Goal: Task Accomplishment & Management: Complete application form

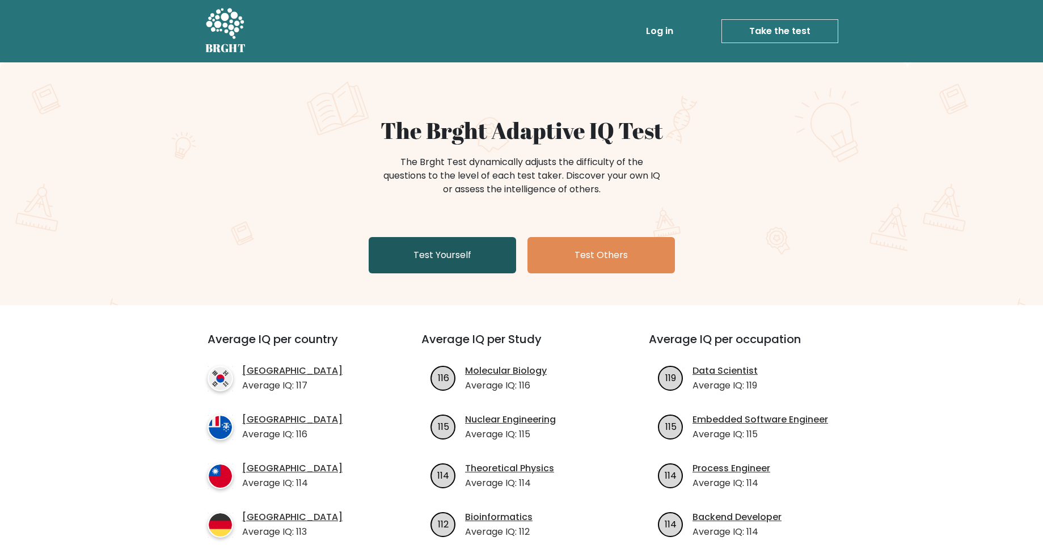
click at [402, 263] on link "Test Yourself" at bounding box center [442, 255] width 147 height 36
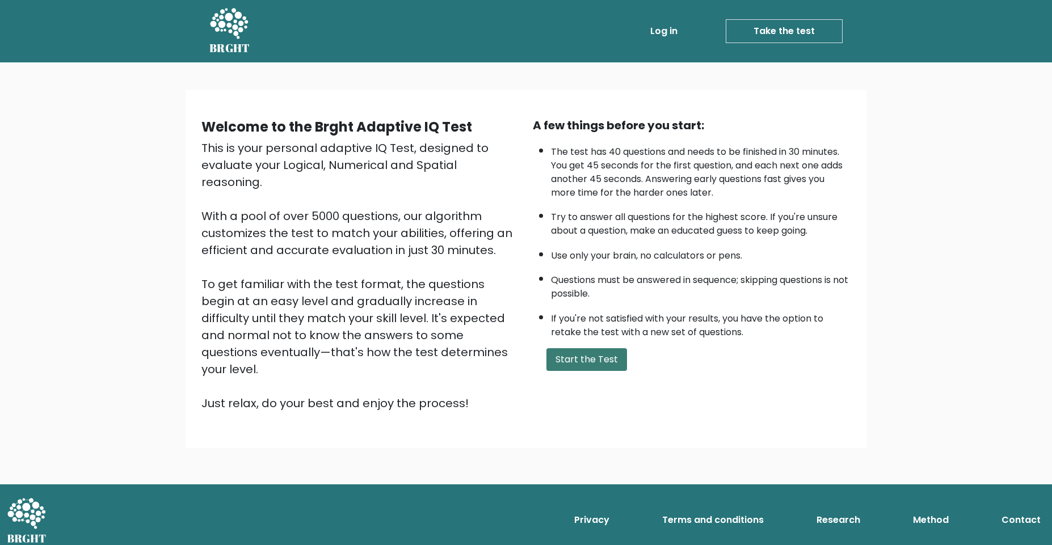
click at [585, 361] on button "Start the Test" at bounding box center [586, 359] width 81 height 23
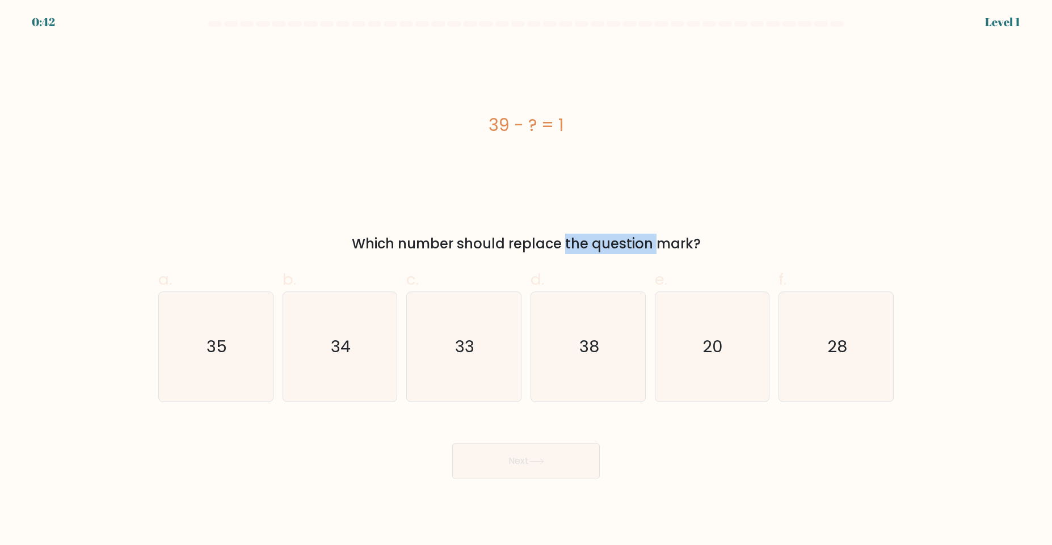
drag, startPoint x: 465, startPoint y: 245, endPoint x: 562, endPoint y: 236, distance: 97.4
click at [562, 236] on div "Which number should replace the question mark?" at bounding box center [526, 244] width 722 height 20
drag, startPoint x: 571, startPoint y: 241, endPoint x: 695, endPoint y: 237, distance: 124.3
click at [695, 237] on div "Which number should replace the question mark?" at bounding box center [526, 244] width 722 height 20
click at [538, 259] on div "a. 35 b. 34 c." at bounding box center [526, 330] width 744 height 143
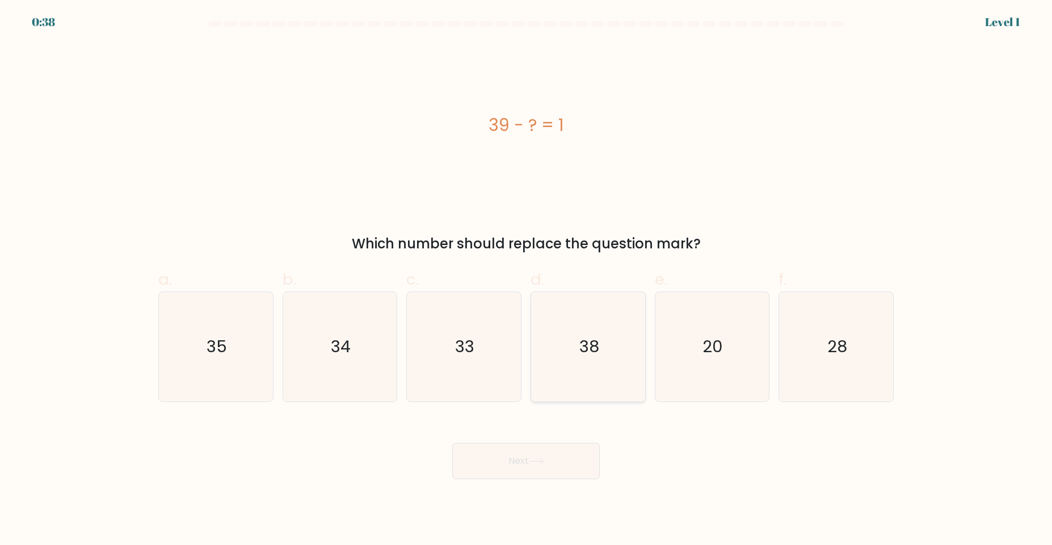
click at [586, 328] on icon "38" at bounding box center [587, 346] width 109 height 109
click at [526, 280] on input "d. 38" at bounding box center [526, 276] width 1 height 7
radio input "true"
click at [520, 478] on button "Next" at bounding box center [525, 461] width 147 height 36
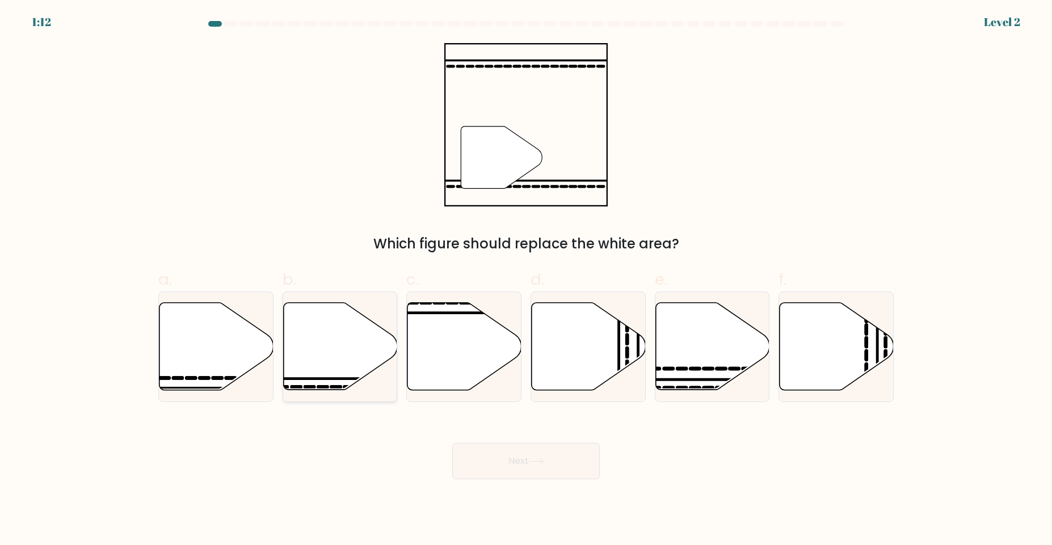
click at [328, 334] on icon at bounding box center [340, 345] width 114 height 87
click at [526, 280] on input "b." at bounding box center [526, 276] width 1 height 7
radio input "true"
click at [500, 470] on button "Next" at bounding box center [525, 461] width 147 height 36
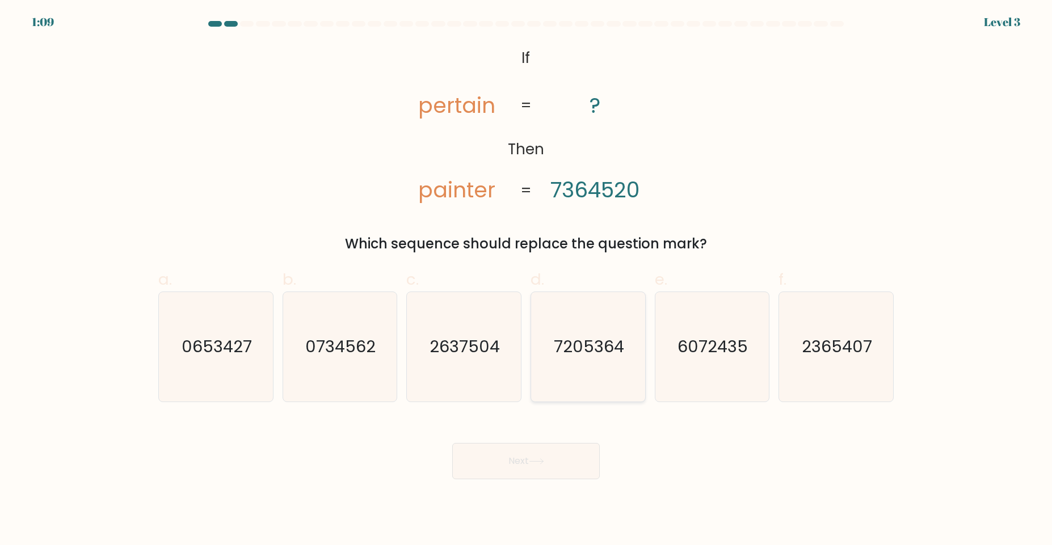
click at [591, 349] on text "7205364" at bounding box center [589, 346] width 70 height 23
click at [526, 280] on input "d. 7205364" at bounding box center [526, 276] width 1 height 7
radio input "true"
click at [552, 449] on button "Next" at bounding box center [525, 461] width 147 height 36
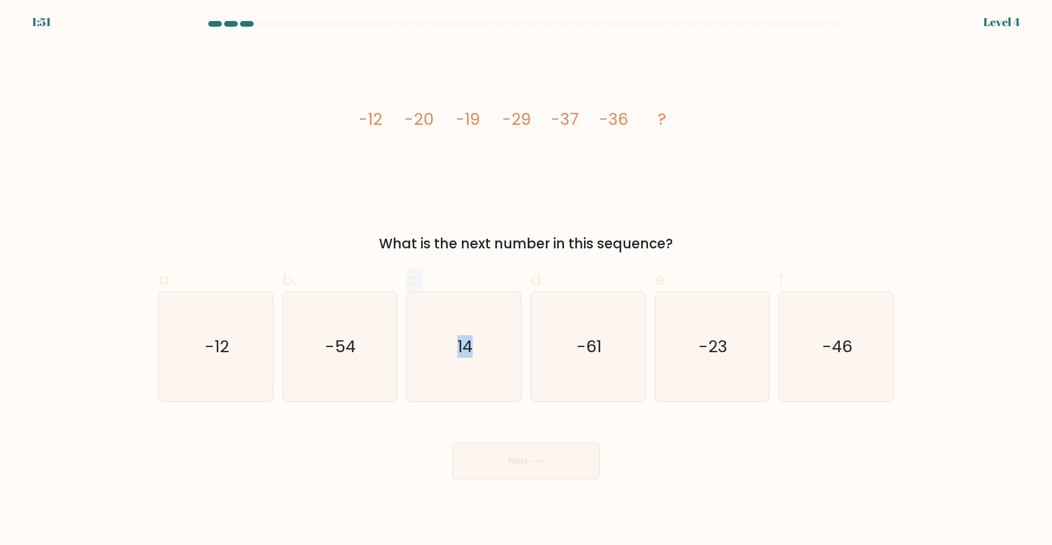
drag, startPoint x: 402, startPoint y: 258, endPoint x: 568, endPoint y: 255, distance: 166.2
click at [568, 255] on form at bounding box center [526, 250] width 1052 height 458
click at [829, 342] on text "-46" at bounding box center [837, 346] width 30 height 23
click at [526, 280] on input "f. -46" at bounding box center [526, 276] width 1 height 7
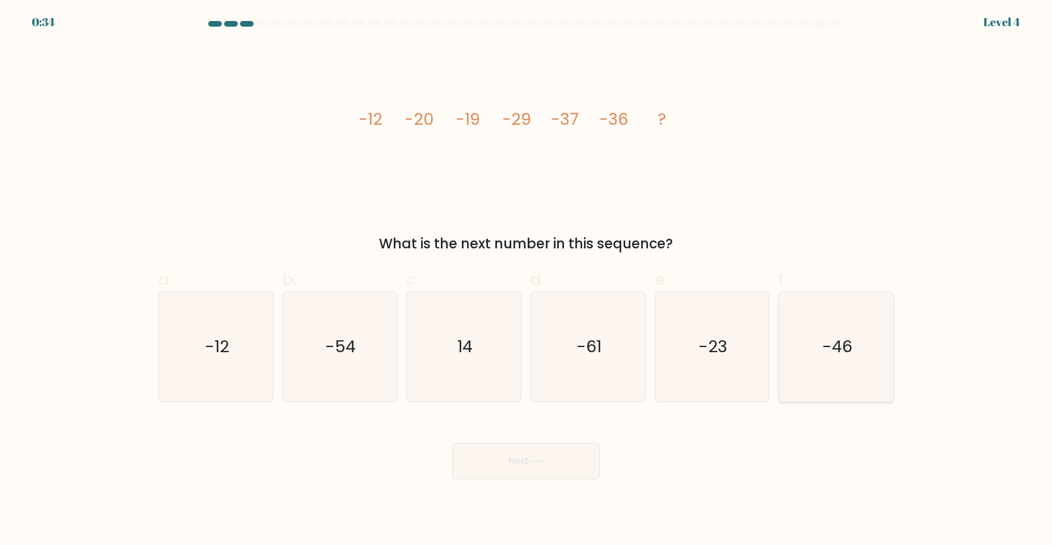
radio input "true"
click at [554, 455] on button "Next" at bounding box center [525, 461] width 147 height 36
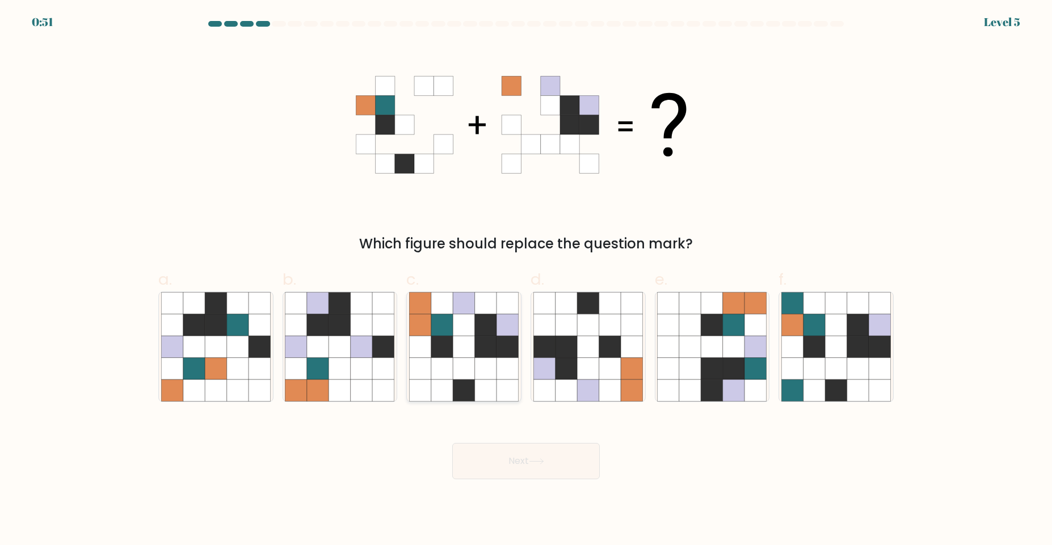
click at [475, 336] on icon at bounding box center [486, 347] width 22 height 22
click at [526, 280] on input "c." at bounding box center [526, 276] width 1 height 7
radio input "true"
click at [528, 467] on button "Next" at bounding box center [525, 461] width 147 height 36
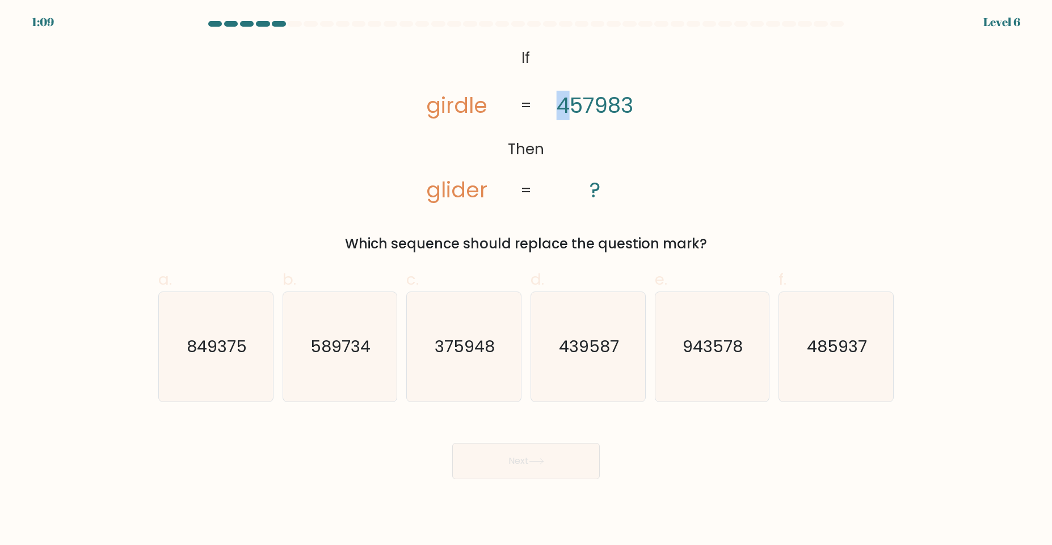
drag, startPoint x: 560, startPoint y: 107, endPoint x: 570, endPoint y: 109, distance: 10.5
click at [570, 109] on tspan "457983" at bounding box center [595, 105] width 77 height 29
click at [799, 361] on icon "485937" at bounding box center [835, 346] width 109 height 109
click at [526, 280] on input "f. 485937" at bounding box center [526, 276] width 1 height 7
radio input "true"
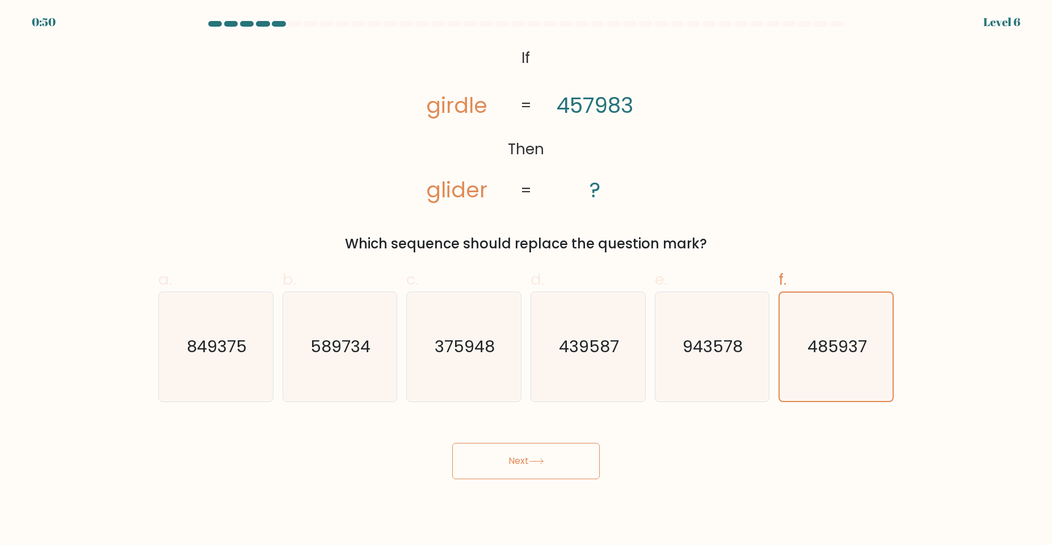
click at [519, 471] on button "Next" at bounding box center [525, 461] width 147 height 36
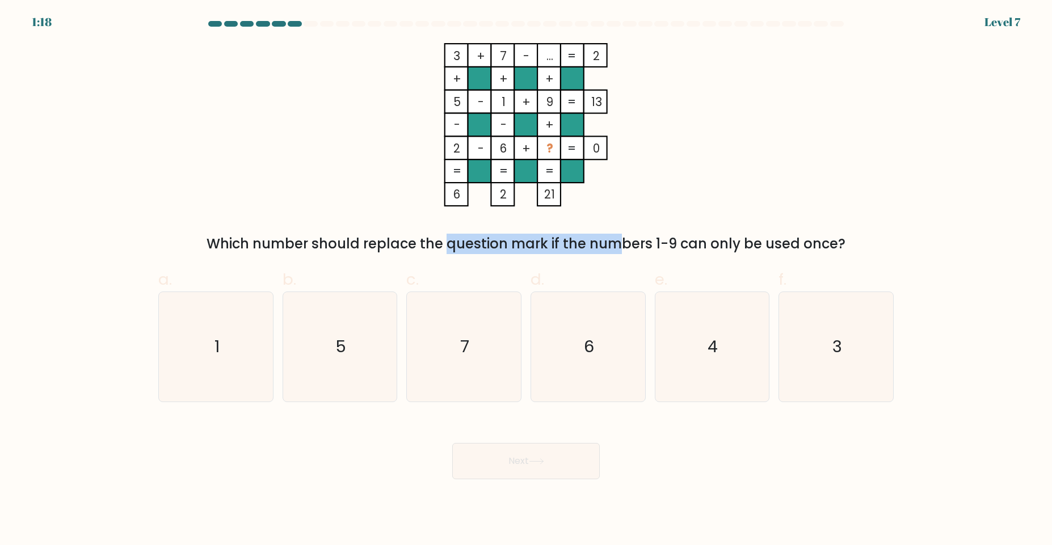
drag, startPoint x: 355, startPoint y: 249, endPoint x: 528, endPoint y: 247, distance: 173.0
click at [528, 247] on div "Which number should replace the question mark if the numbers 1-9 can only be us…" at bounding box center [526, 244] width 722 height 20
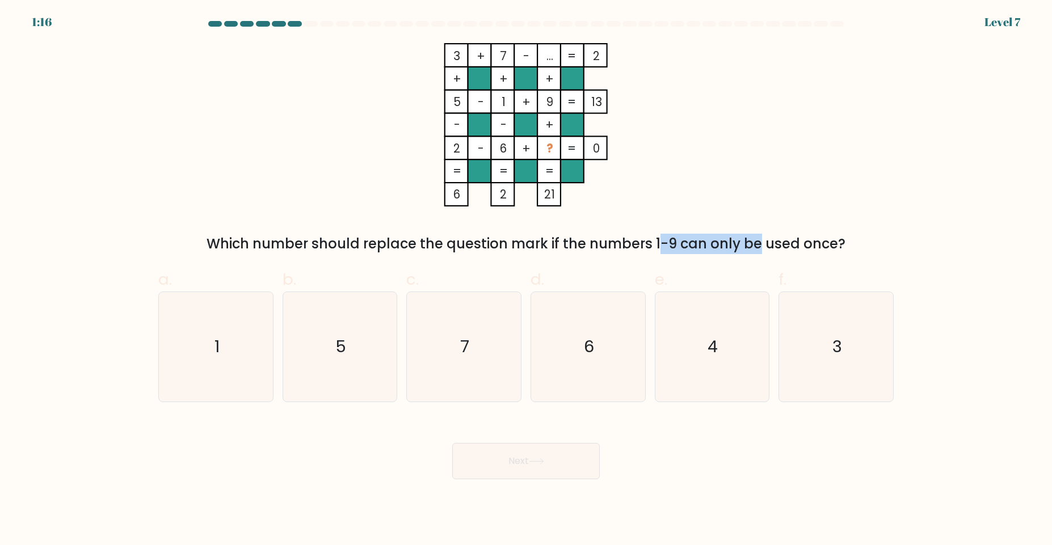
drag, startPoint x: 557, startPoint y: 244, endPoint x: 659, endPoint y: 246, distance: 102.1
click at [659, 246] on div "Which number should replace the question mark if the numbers 1-9 can only be us…" at bounding box center [526, 244] width 722 height 20
click at [668, 248] on div "Which number should replace the question mark if the numbers 1-9 can only be us…" at bounding box center [526, 244] width 722 height 20
drag, startPoint x: 625, startPoint y: 244, endPoint x: 704, endPoint y: 243, distance: 78.9
click at [704, 243] on div "Which number should replace the question mark if the numbers 1-9 can only be us…" at bounding box center [526, 244] width 722 height 20
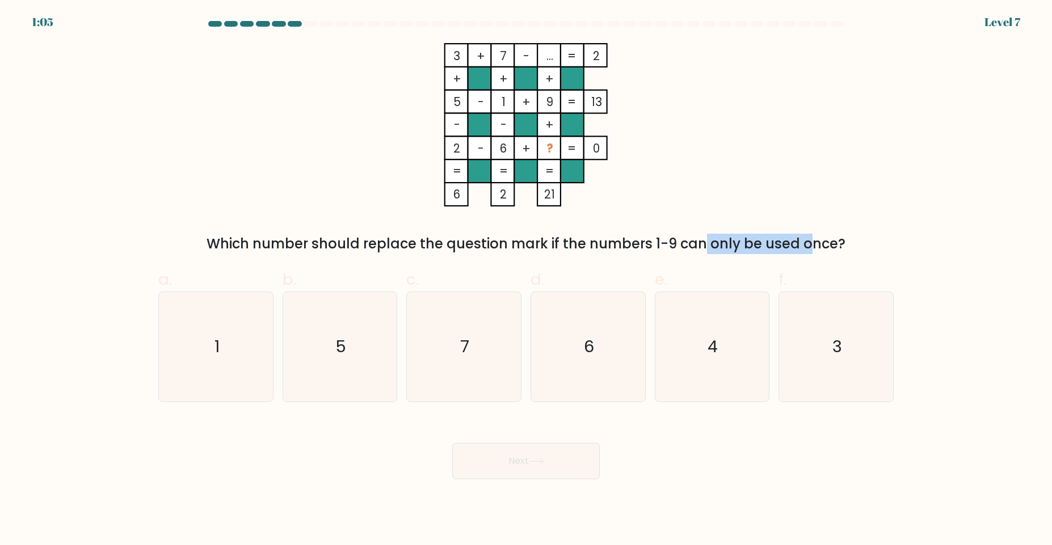
drag, startPoint x: 600, startPoint y: 241, endPoint x: 711, endPoint y: 239, distance: 111.8
click at [711, 239] on div "Which number should replace the question mark if the numbers 1-9 can only be us…" at bounding box center [526, 244] width 722 height 20
click at [674, 336] on icon "4" at bounding box center [711, 346] width 109 height 109
click at [526, 280] on input "e. 4" at bounding box center [526, 276] width 1 height 7
radio input "true"
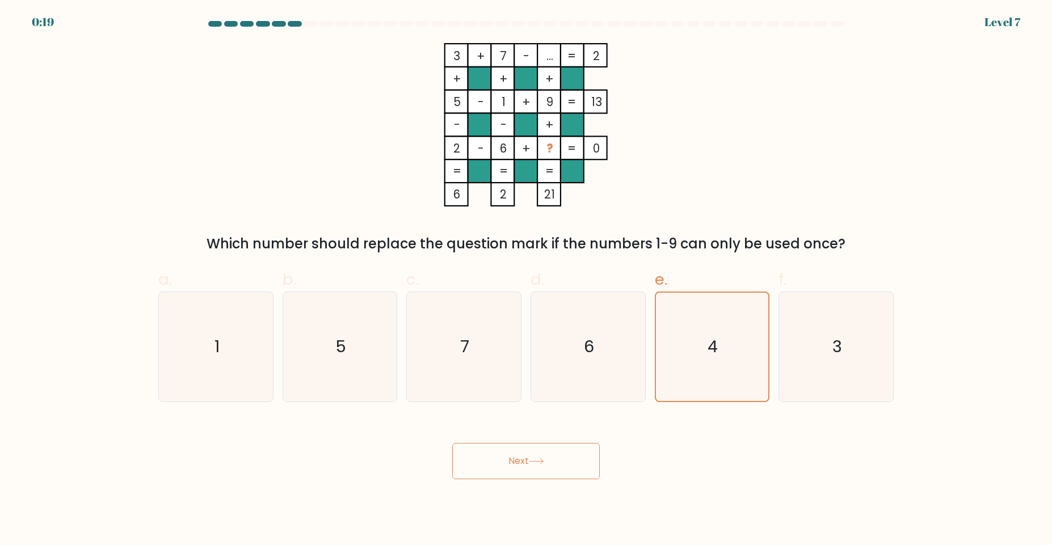
click at [525, 459] on button "Next" at bounding box center [525, 461] width 147 height 36
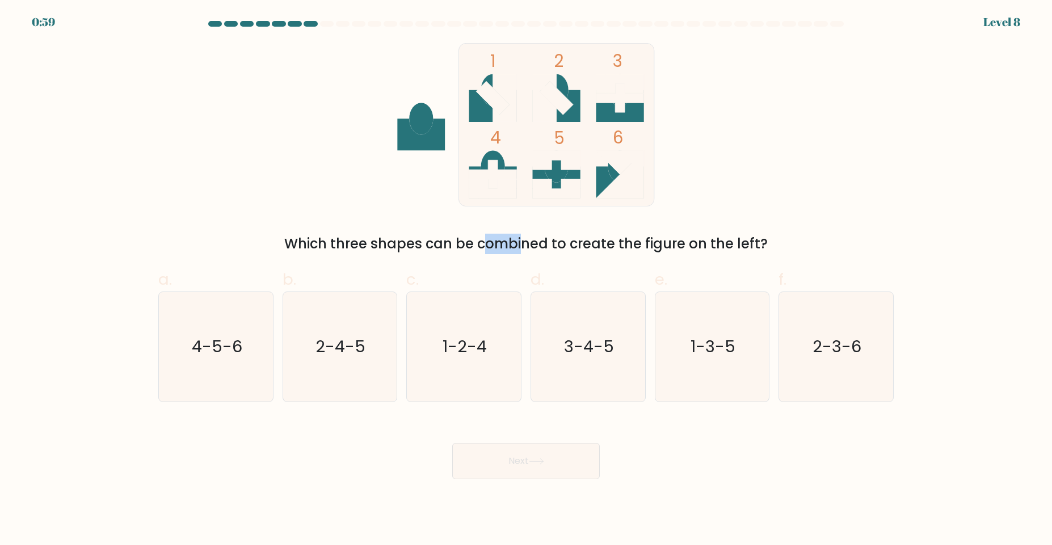
drag, startPoint x: 381, startPoint y: 244, endPoint x: 419, endPoint y: 248, distance: 37.7
click at [419, 248] on div "Which three shapes can be combined to create the figure on the left?" at bounding box center [526, 244] width 722 height 20
drag, startPoint x: 426, startPoint y: 246, endPoint x: 606, endPoint y: 243, distance: 179.9
click at [606, 243] on div "Which three shapes can be combined to create the figure on the left?" at bounding box center [526, 244] width 722 height 20
drag, startPoint x: 620, startPoint y: 242, endPoint x: 751, endPoint y: 246, distance: 130.6
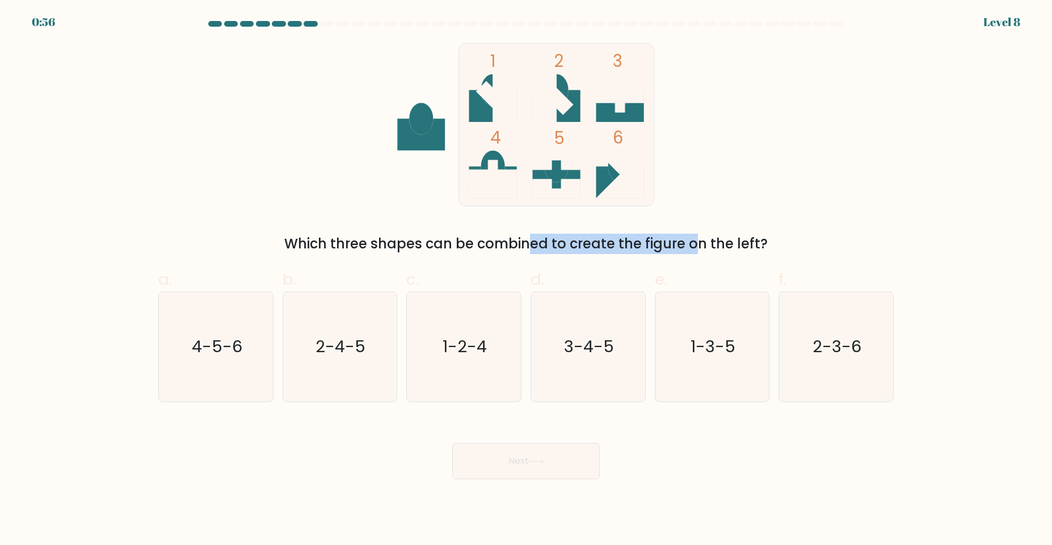
click at [751, 246] on div "Which three shapes can be combined to create the figure on the left?" at bounding box center [526, 244] width 722 height 20
click at [515, 235] on div "Which three shapes can be combined to create the figure on the left?" at bounding box center [526, 244] width 722 height 20
drag, startPoint x: 378, startPoint y: 243, endPoint x: 551, endPoint y: 243, distance: 173.0
click at [551, 243] on div "Which three shapes can be combined to create the figure on the left?" at bounding box center [526, 244] width 722 height 20
click at [601, 356] on text "3-4-5" at bounding box center [589, 346] width 50 height 23
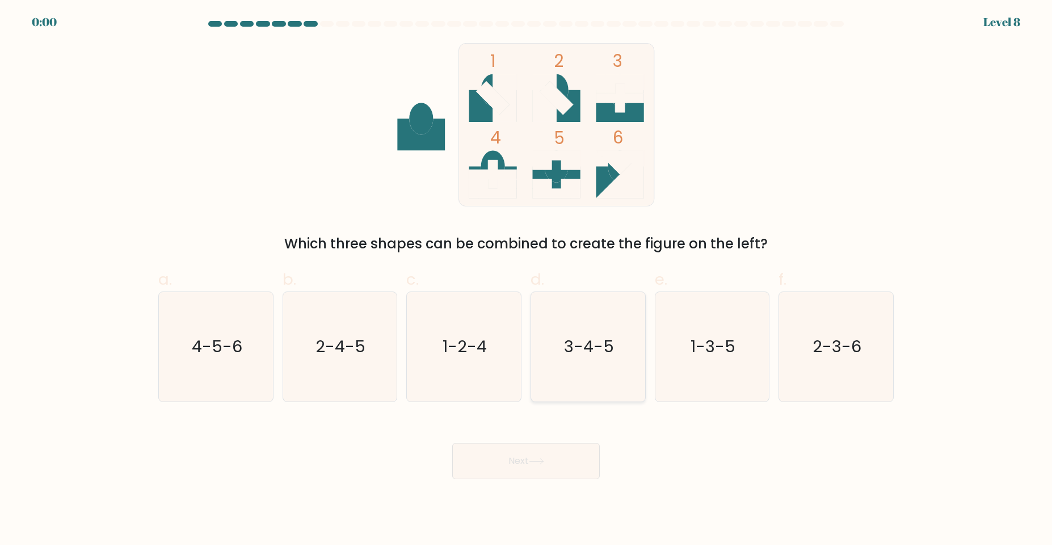
click at [526, 280] on input "d. 3-4-5" at bounding box center [526, 276] width 1 height 7
radio input "true"
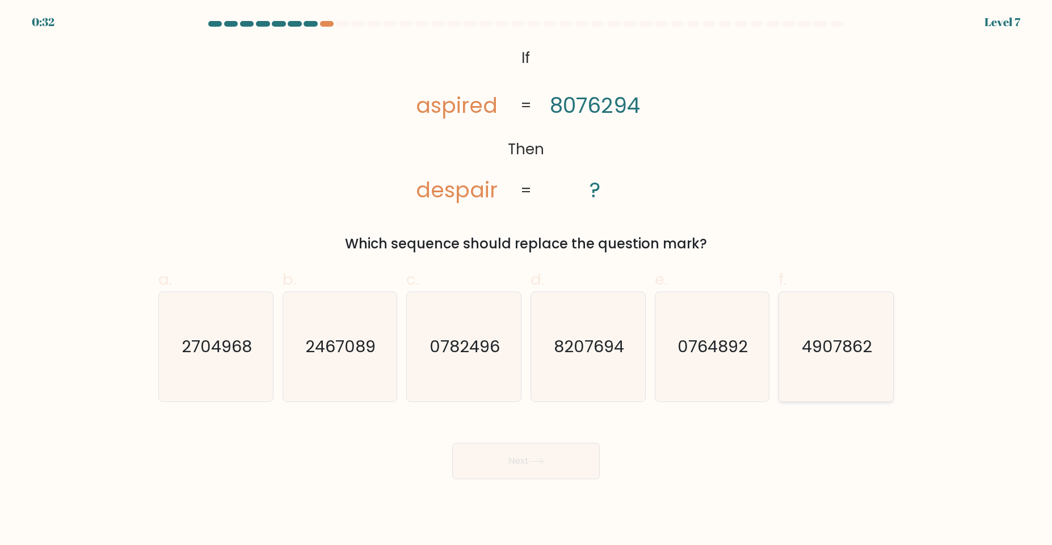
click at [789, 342] on icon "4907862" at bounding box center [835, 346] width 109 height 109
click at [526, 280] on input "f. 4907862" at bounding box center [526, 276] width 1 height 7
radio input "true"
click at [555, 455] on button "Next" at bounding box center [525, 461] width 147 height 36
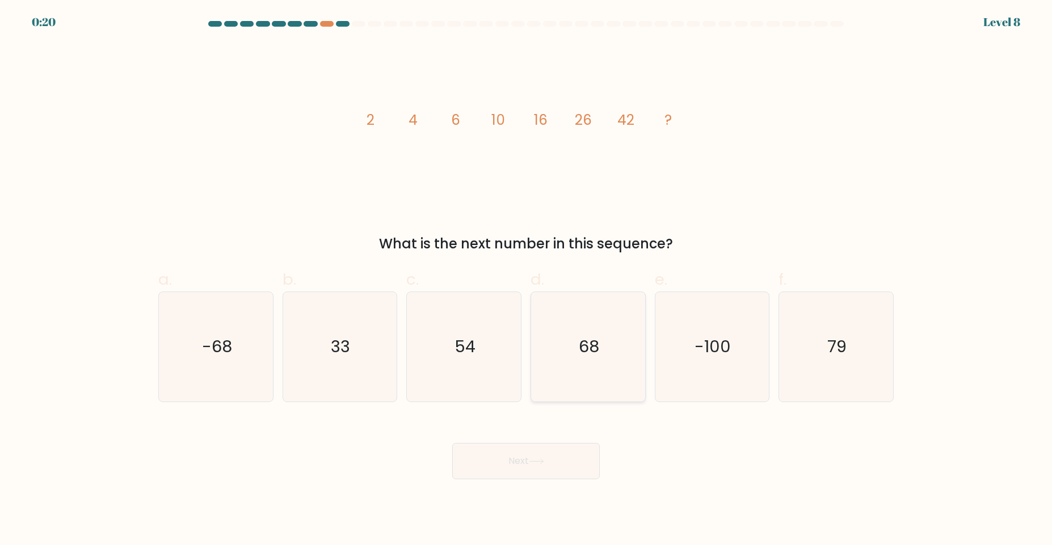
click at [610, 375] on icon "68" at bounding box center [587, 346] width 109 height 109
click at [526, 280] on input "d. 68" at bounding box center [526, 276] width 1 height 7
radio input "true"
click at [543, 460] on icon at bounding box center [536, 461] width 15 height 6
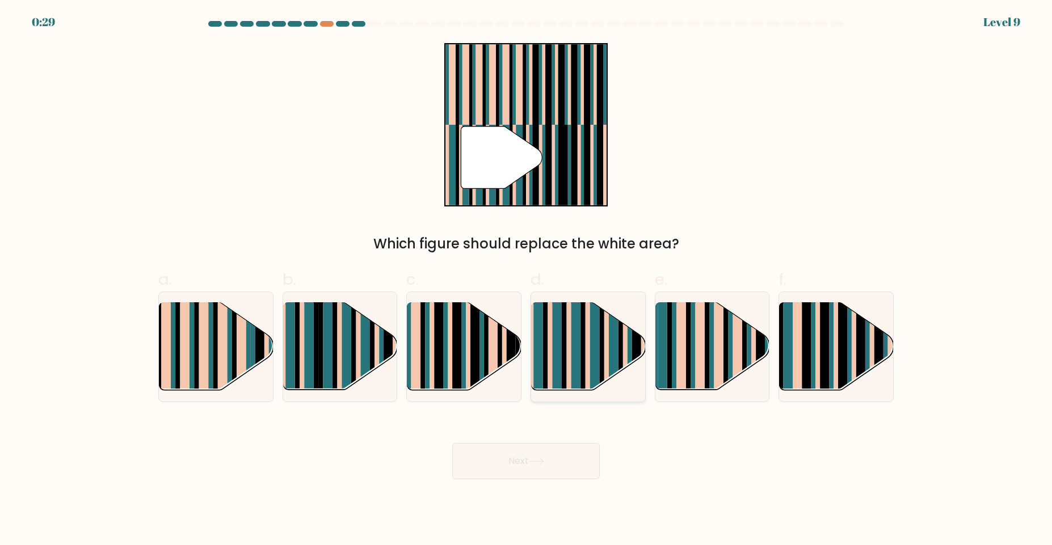
click at [567, 341] on rect at bounding box center [568, 356] width 5 height 113
click at [526, 280] on input "d." at bounding box center [526, 276] width 1 height 7
radio input "true"
click at [545, 475] on button "Next" at bounding box center [525, 461] width 147 height 36
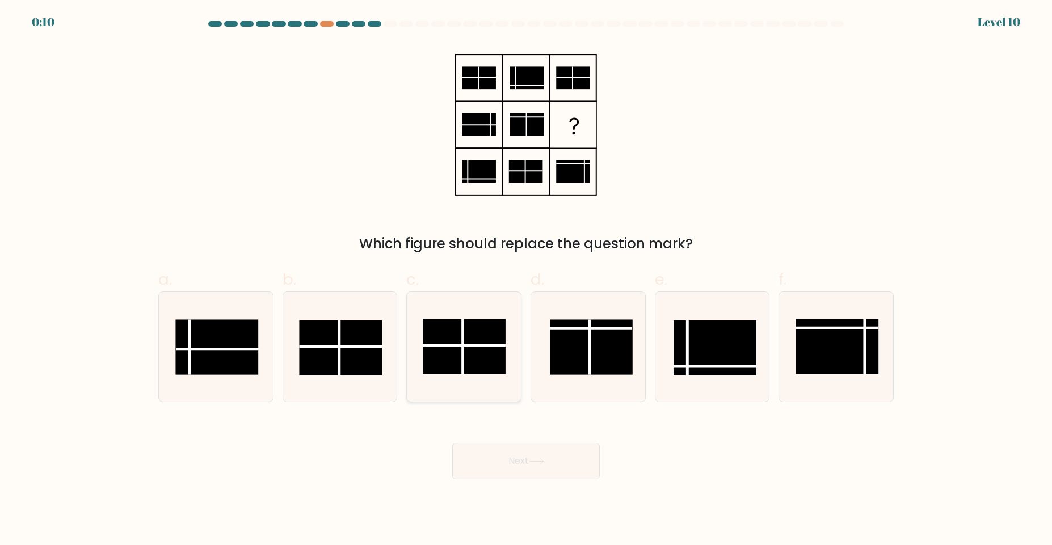
click at [452, 346] on rect at bounding box center [464, 346] width 83 height 55
click at [526, 280] on input "c." at bounding box center [526, 276] width 1 height 7
radio input "true"
click at [511, 442] on div "Next" at bounding box center [525, 448] width 749 height 64
click at [542, 467] on button "Next" at bounding box center [525, 461] width 147 height 36
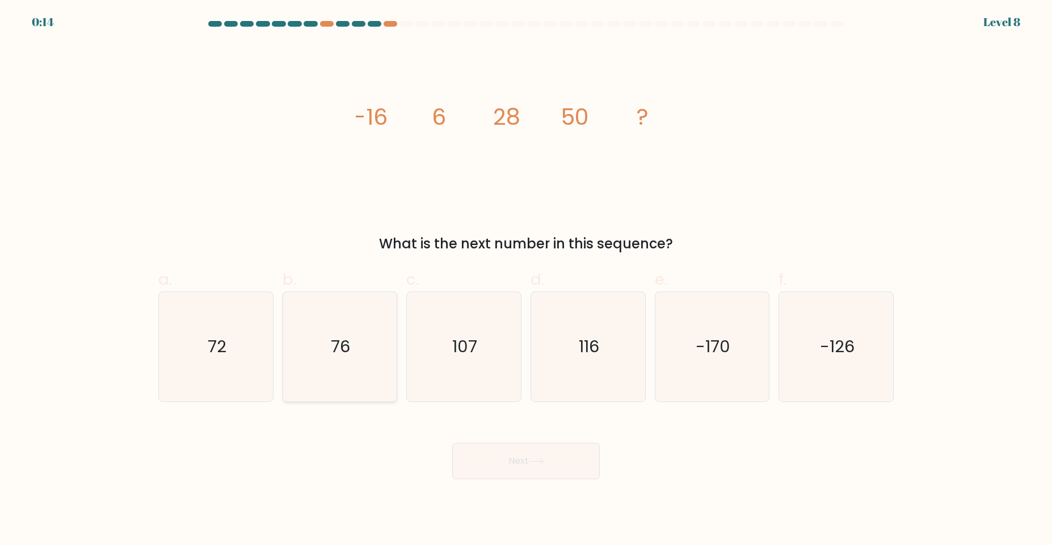
click at [314, 333] on icon "76" at bounding box center [339, 346] width 109 height 109
click at [526, 280] on input "b. 76" at bounding box center [526, 276] width 1 height 7
radio input "true"
click at [485, 473] on button "Next" at bounding box center [525, 461] width 147 height 36
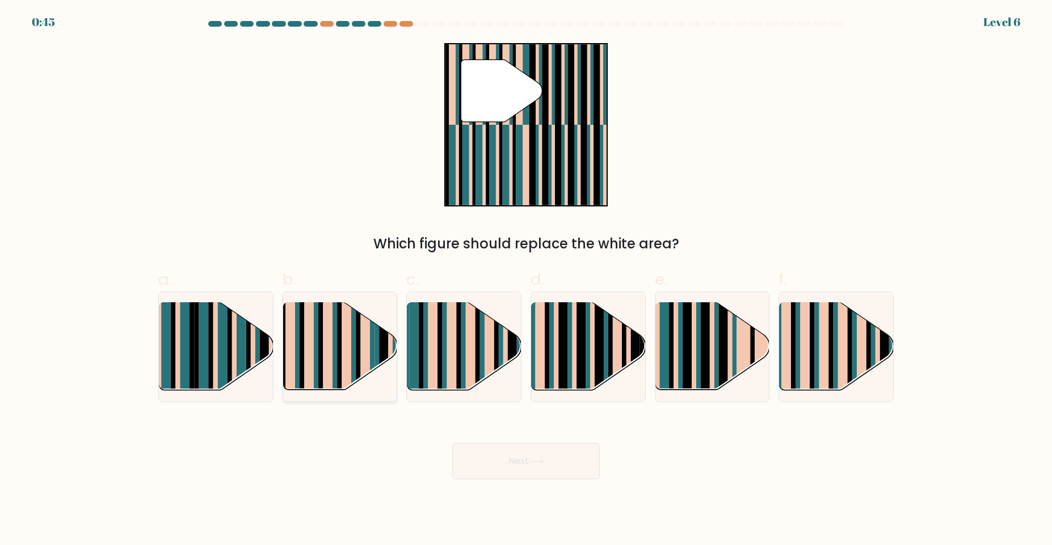
click at [351, 334] on rect at bounding box center [353, 337] width 5 height 113
click at [526, 280] on input "b." at bounding box center [526, 276] width 1 height 7
radio input "true"
click at [518, 468] on button "Next" at bounding box center [525, 461] width 147 height 36
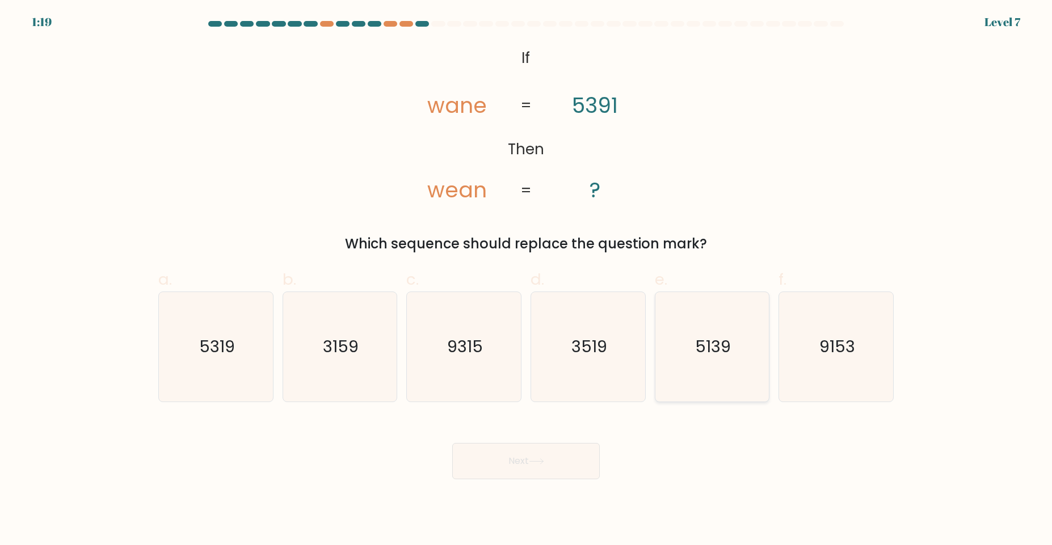
click at [676, 344] on icon "5139" at bounding box center [711, 346] width 109 height 109
click at [526, 280] on input "e. 5139" at bounding box center [526, 276] width 1 height 7
radio input "true"
click at [524, 467] on button "Next" at bounding box center [525, 461] width 147 height 36
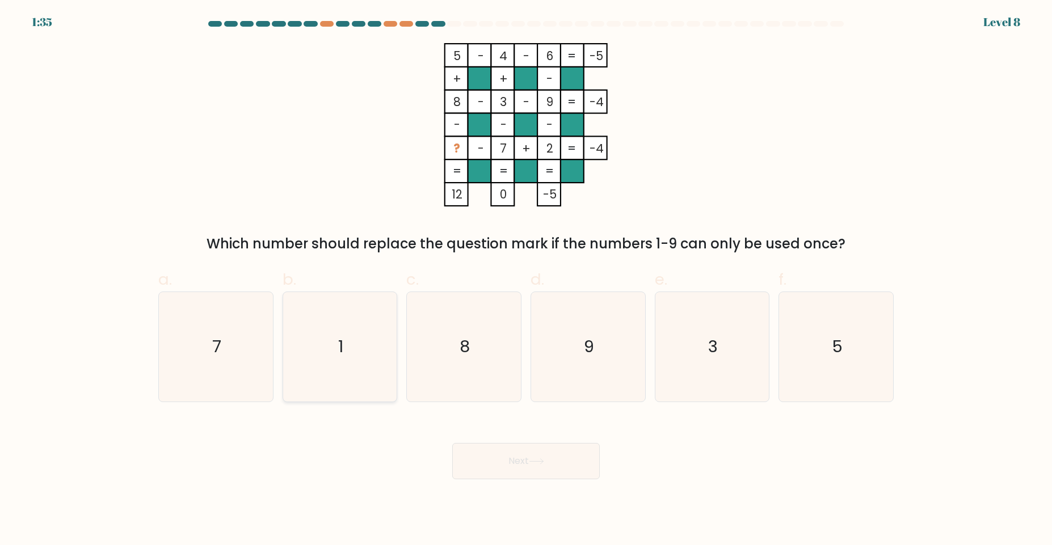
click at [349, 334] on icon "1" at bounding box center [339, 346] width 109 height 109
click at [526, 280] on input "b. 1" at bounding box center [526, 276] width 1 height 7
radio input "true"
click at [505, 452] on button "Next" at bounding box center [525, 461] width 147 height 36
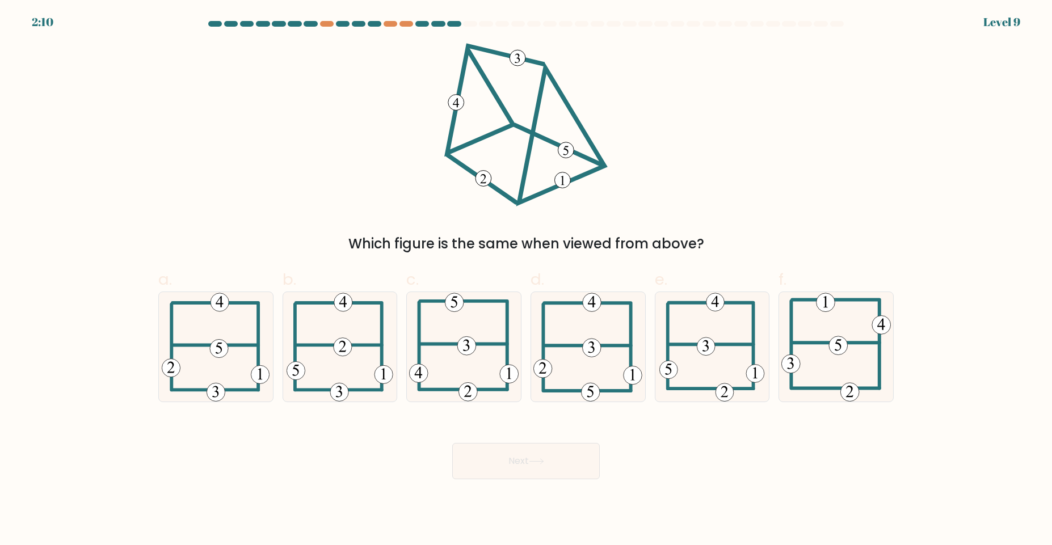
drag, startPoint x: 469, startPoint y: 240, endPoint x: 606, endPoint y: 249, distance: 137.6
click at [606, 249] on div "Which figure is the same when viewed from above?" at bounding box center [526, 244] width 722 height 20
click at [655, 263] on div "a. b. c." at bounding box center [526, 330] width 744 height 143
click at [457, 360] on icon at bounding box center [463, 346] width 109 height 109
click at [526, 280] on input "c." at bounding box center [526, 276] width 1 height 7
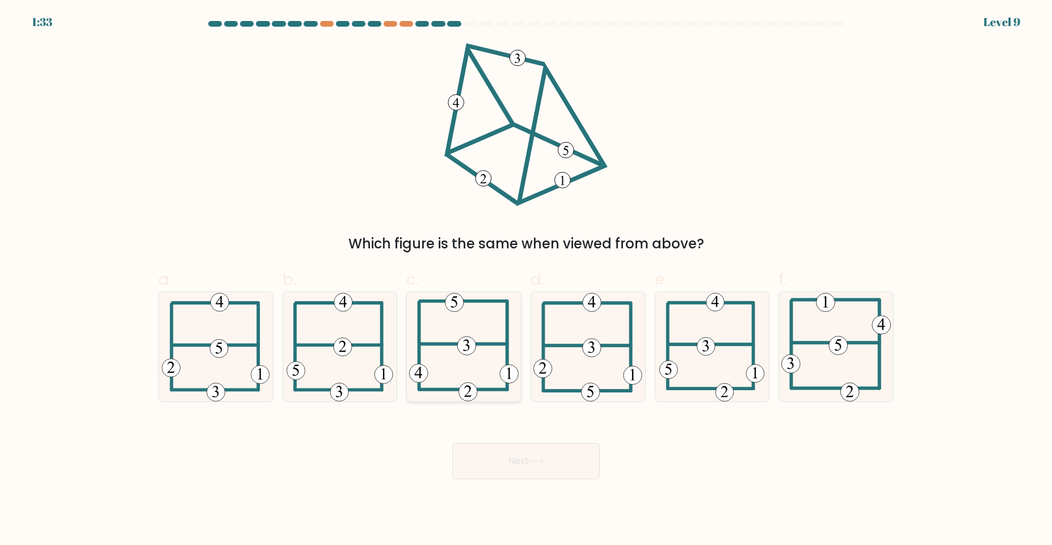
radio input "true"
click at [520, 467] on button "Next" at bounding box center [525, 461] width 147 height 36
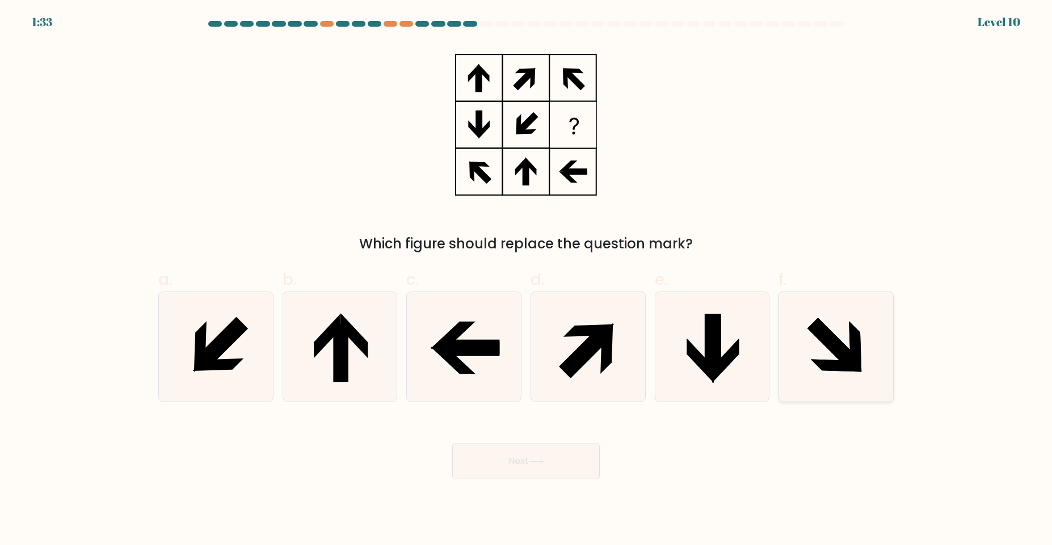
click at [848, 347] on icon at bounding box center [835, 346] width 109 height 109
click at [526, 280] on input "f." at bounding box center [526, 276] width 1 height 7
radio input "true"
click at [529, 465] on button "Next" at bounding box center [525, 461] width 147 height 36
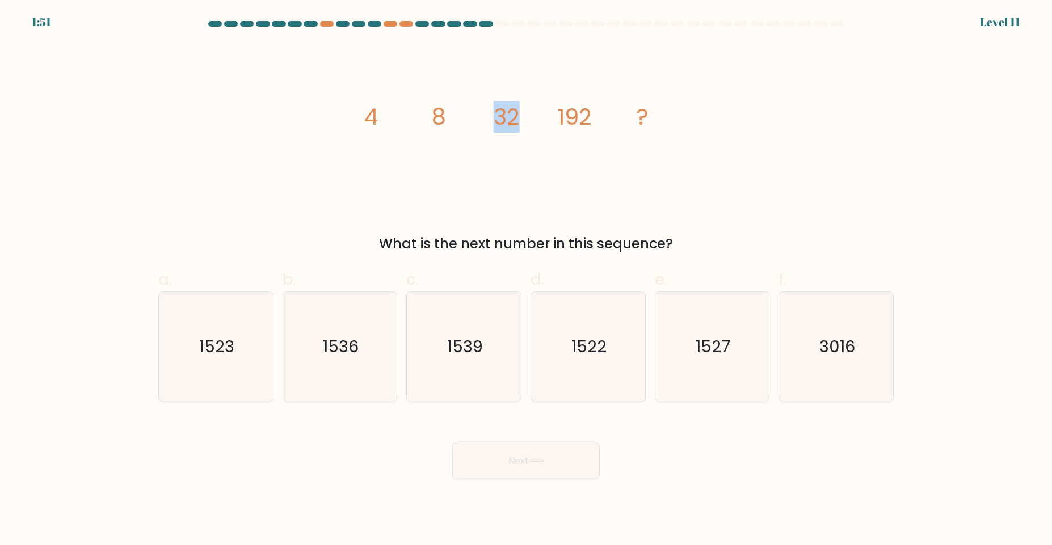
drag, startPoint x: 514, startPoint y: 120, endPoint x: 488, endPoint y: 121, distance: 25.5
click at [488, 121] on icon "image/svg+xml 4 8 32 192 ?" at bounding box center [526, 124] width 340 height 163
drag, startPoint x: 361, startPoint y: 124, endPoint x: 448, endPoint y: 114, distance: 86.8
click at [448, 114] on icon "image/svg+xml 4 8 32 192 ?" at bounding box center [526, 124] width 340 height 163
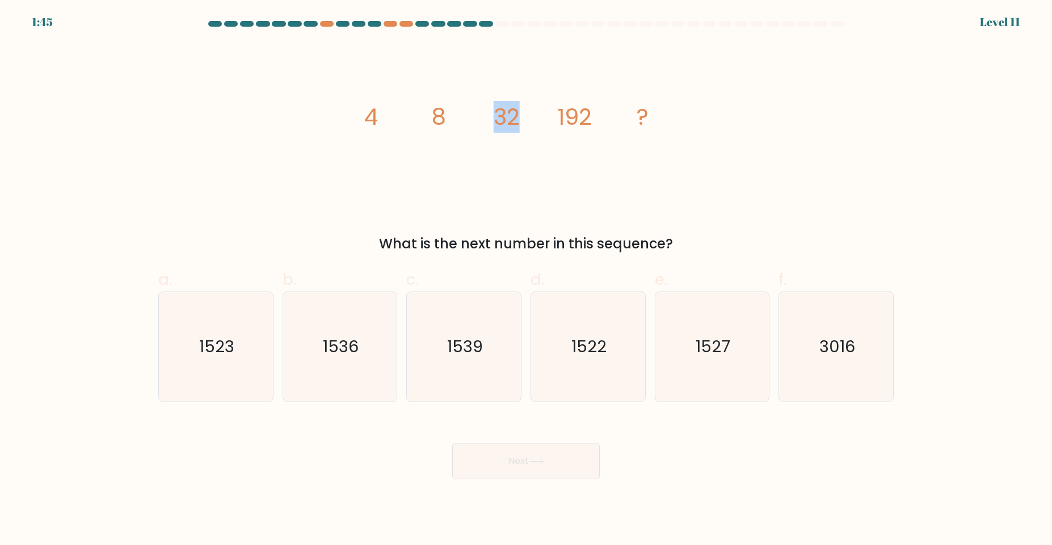
drag, startPoint x: 521, startPoint y: 118, endPoint x: 499, endPoint y: 117, distance: 22.7
click at [499, 117] on icon "image/svg+xml 4 8 32 192 ?" at bounding box center [526, 124] width 340 height 163
click at [499, 117] on tspan "32" at bounding box center [507, 117] width 26 height 32
drag, startPoint x: 434, startPoint y: 114, endPoint x: 523, endPoint y: 115, distance: 89.1
click at [523, 115] on icon "image/svg+xml 4 8 32 192 ?" at bounding box center [526, 124] width 340 height 163
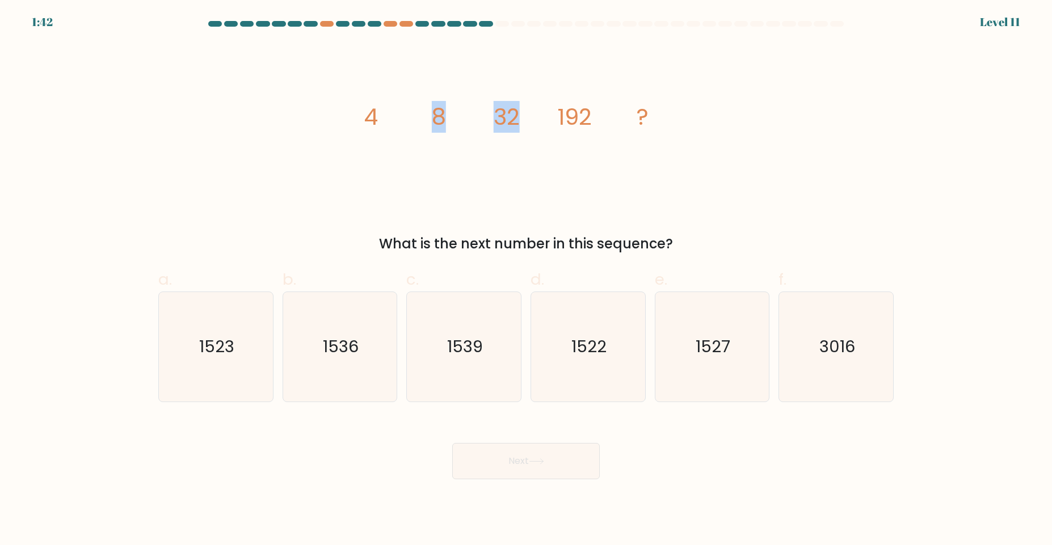
click at [523, 115] on icon "image/svg+xml 4 8 32 192 ?" at bounding box center [526, 124] width 340 height 163
click at [395, 349] on div "1536" at bounding box center [340, 347] width 115 height 111
click at [526, 280] on input "b. 1536" at bounding box center [526, 276] width 1 height 7
radio input "true"
click at [553, 469] on button "Next" at bounding box center [525, 461] width 147 height 36
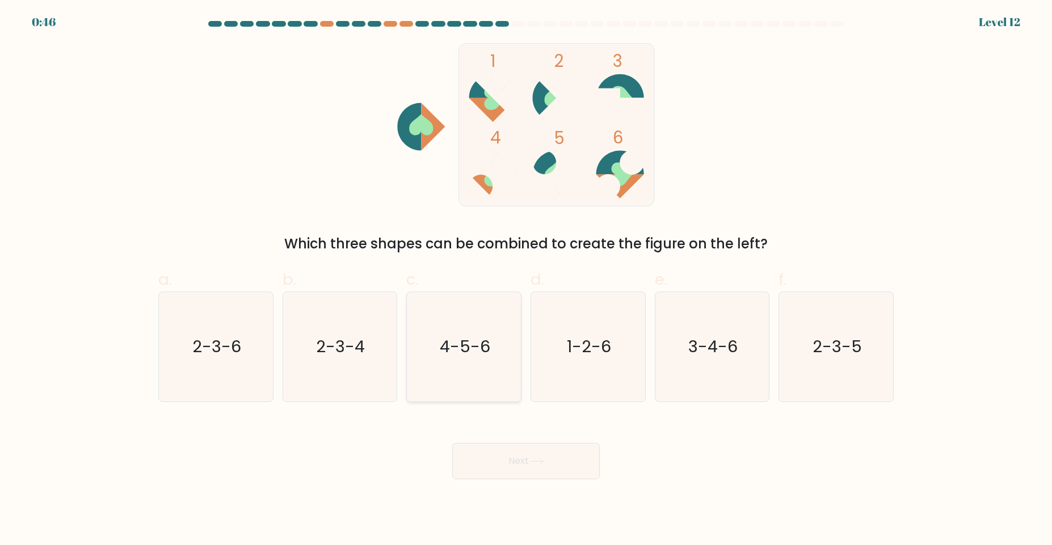
click at [462, 335] on text "4-5-6" at bounding box center [465, 346] width 50 height 23
click at [526, 280] on input "c. 4-5-6" at bounding box center [526, 276] width 1 height 7
radio input "true"
click at [567, 461] on button "Next" at bounding box center [525, 461] width 147 height 36
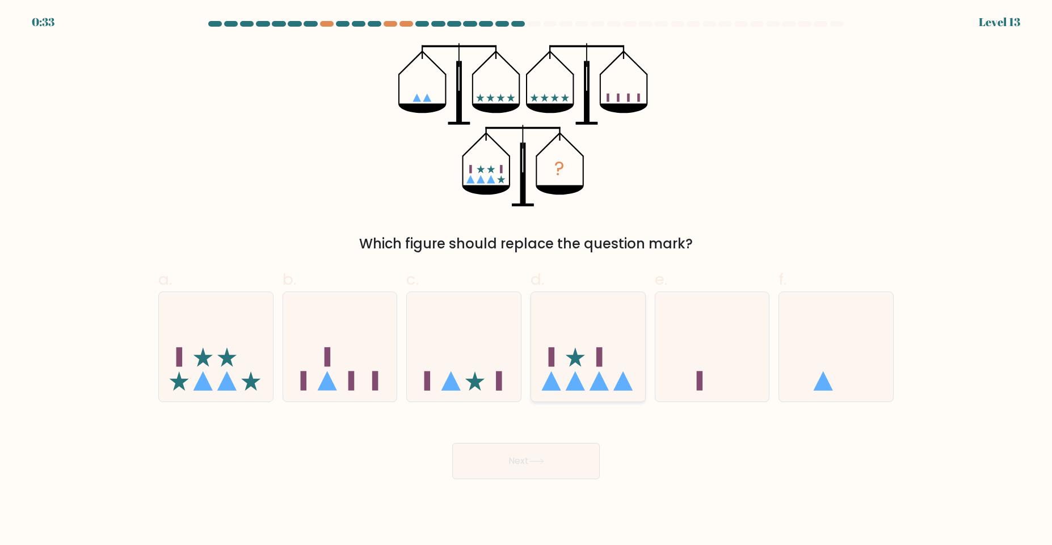
click at [584, 366] on icon at bounding box center [588, 347] width 114 height 94
click at [526, 280] on input "d." at bounding box center [526, 276] width 1 height 7
radio input "true"
click at [529, 467] on button "Next" at bounding box center [525, 461] width 147 height 36
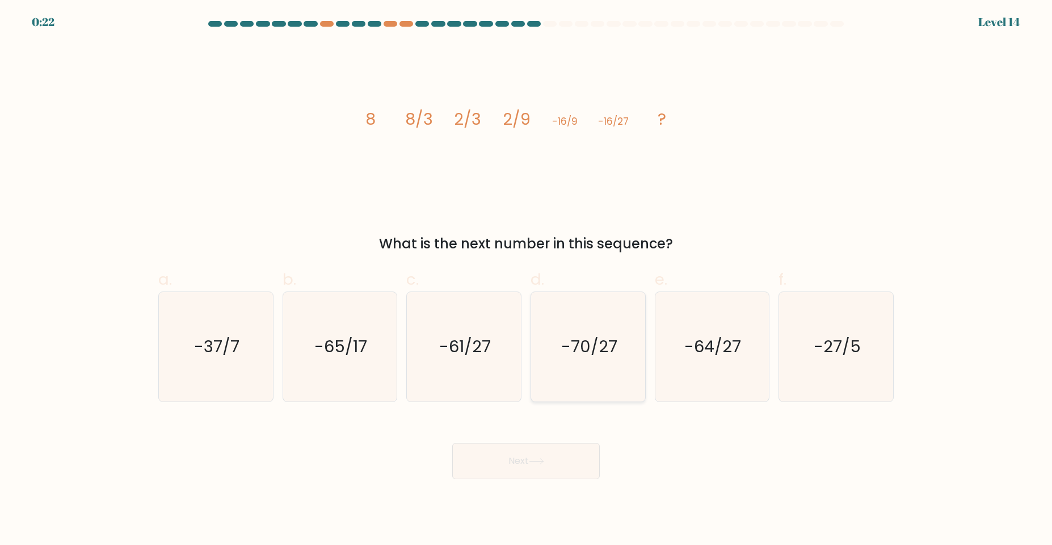
click at [581, 376] on icon "-70/27" at bounding box center [587, 346] width 109 height 109
click at [526, 280] on input "d. -70/27" at bounding box center [526, 276] width 1 height 7
radio input "true"
click at [532, 458] on icon at bounding box center [536, 461] width 15 height 6
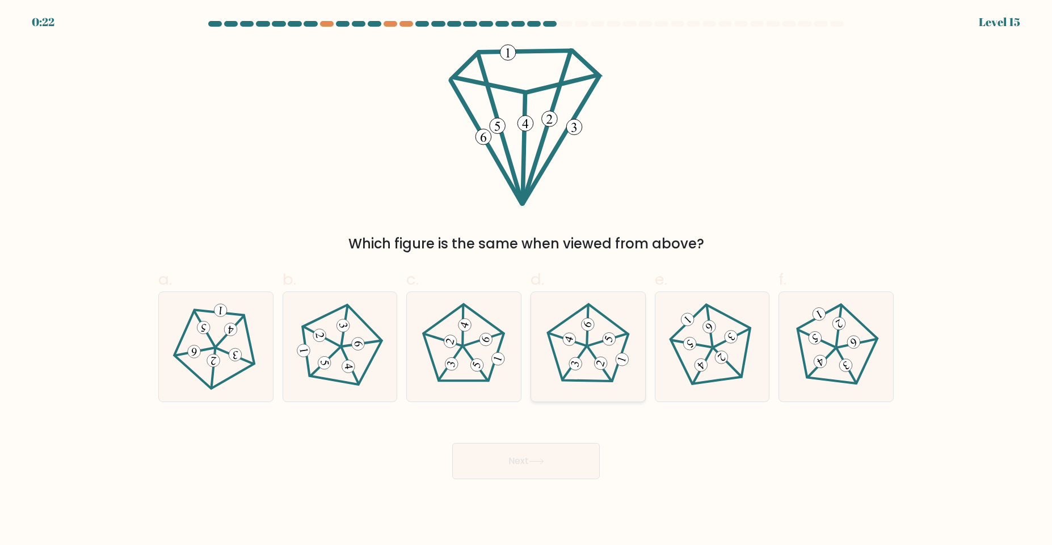
click at [575, 343] on 633 at bounding box center [567, 339] width 37 height 13
click at [526, 280] on input "d." at bounding box center [526, 276] width 1 height 7
radio input "true"
click at [550, 459] on button "Next" at bounding box center [525, 461] width 147 height 36
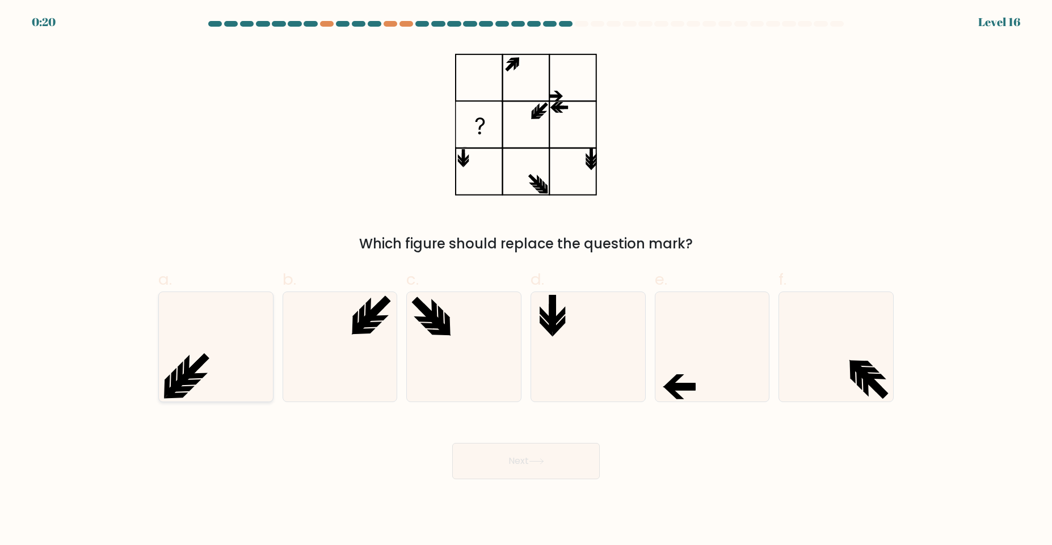
click at [220, 362] on icon at bounding box center [215, 346] width 109 height 109
click at [526, 280] on input "a." at bounding box center [526, 276] width 1 height 7
radio input "true"
click at [544, 456] on button "Next" at bounding box center [525, 461] width 147 height 36
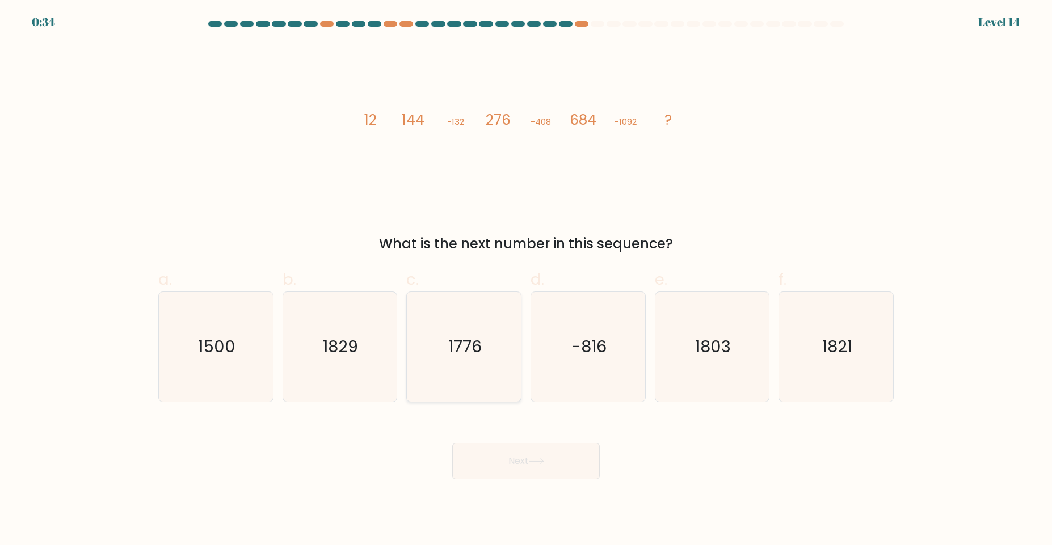
click at [473, 358] on icon "1776" at bounding box center [463, 346] width 109 height 109
click at [526, 280] on input "c. 1776" at bounding box center [526, 276] width 1 height 7
radio input "true"
click at [529, 462] on button "Next" at bounding box center [525, 461] width 147 height 36
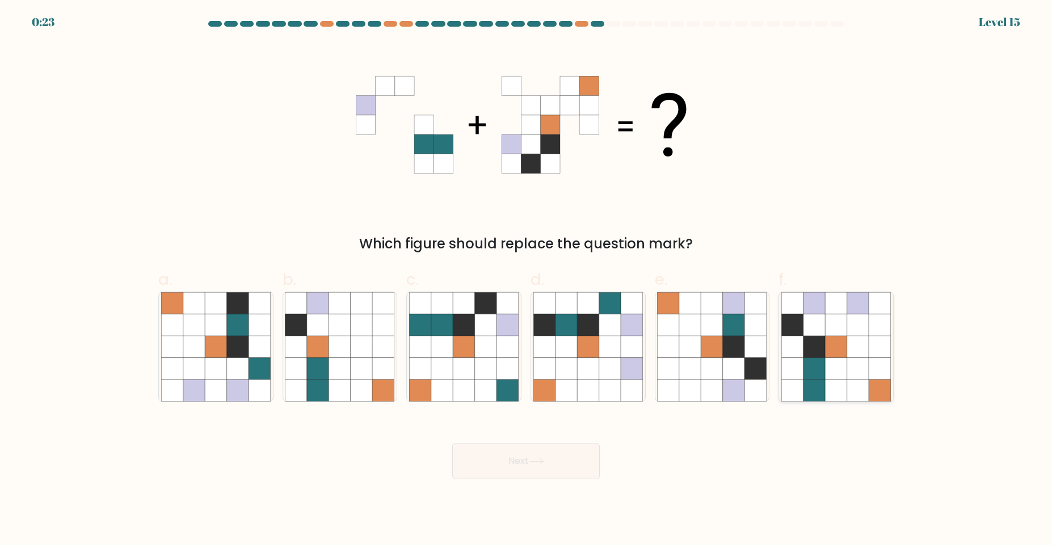
click at [851, 342] on icon at bounding box center [858, 347] width 22 height 22
click at [526, 280] on input "f." at bounding box center [526, 276] width 1 height 7
radio input "true"
click at [555, 463] on button "Next" at bounding box center [525, 461] width 147 height 36
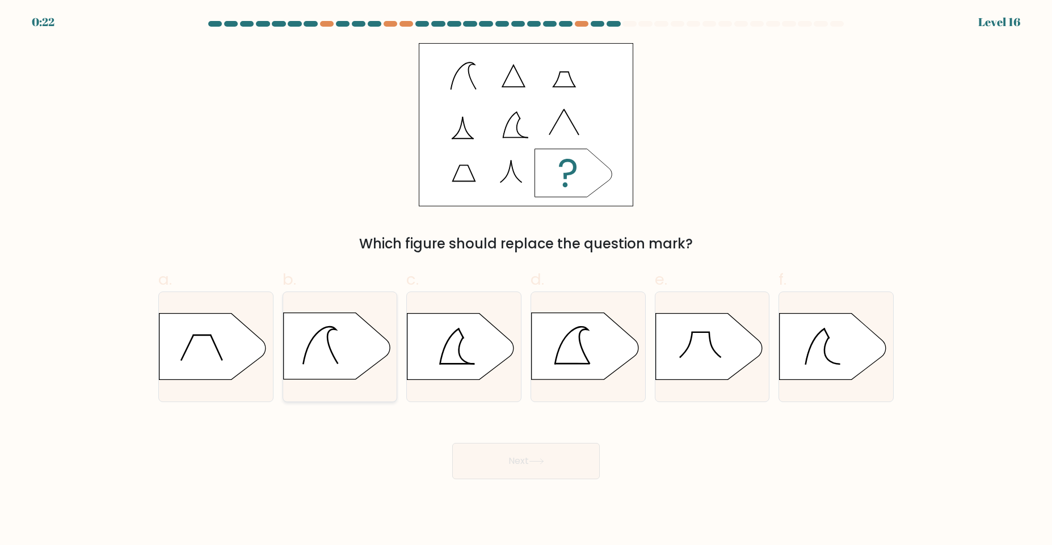
click at [311, 362] on icon at bounding box center [336, 346] width 107 height 66
click at [526, 280] on input "b." at bounding box center [526, 276] width 1 height 7
radio input "true"
click at [504, 461] on button "Next" at bounding box center [525, 461] width 147 height 36
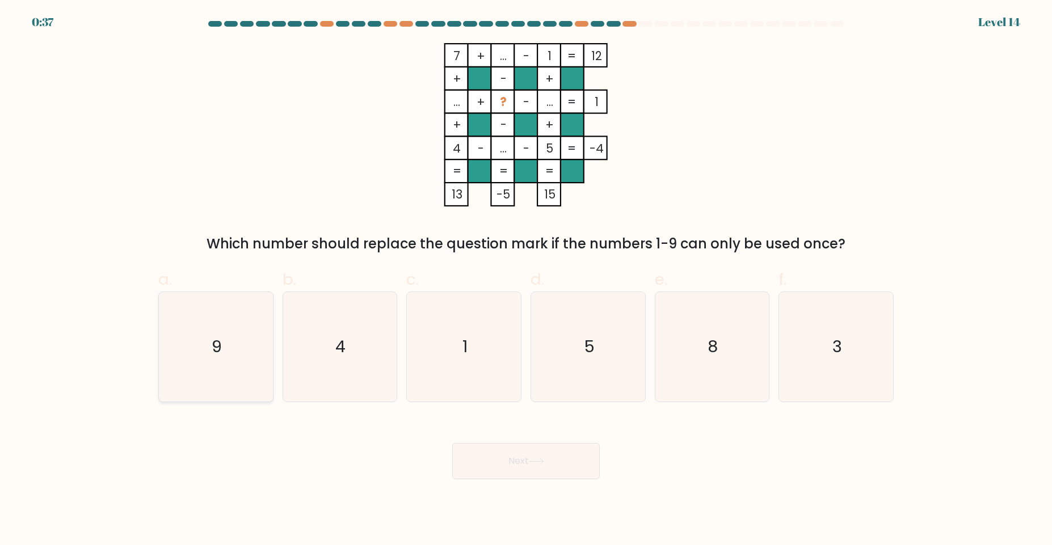
click at [174, 379] on icon "9" at bounding box center [215, 346] width 109 height 109
click at [526, 280] on input "a. 9" at bounding box center [526, 276] width 1 height 7
radio input "true"
click at [481, 471] on button "Next" at bounding box center [525, 461] width 147 height 36
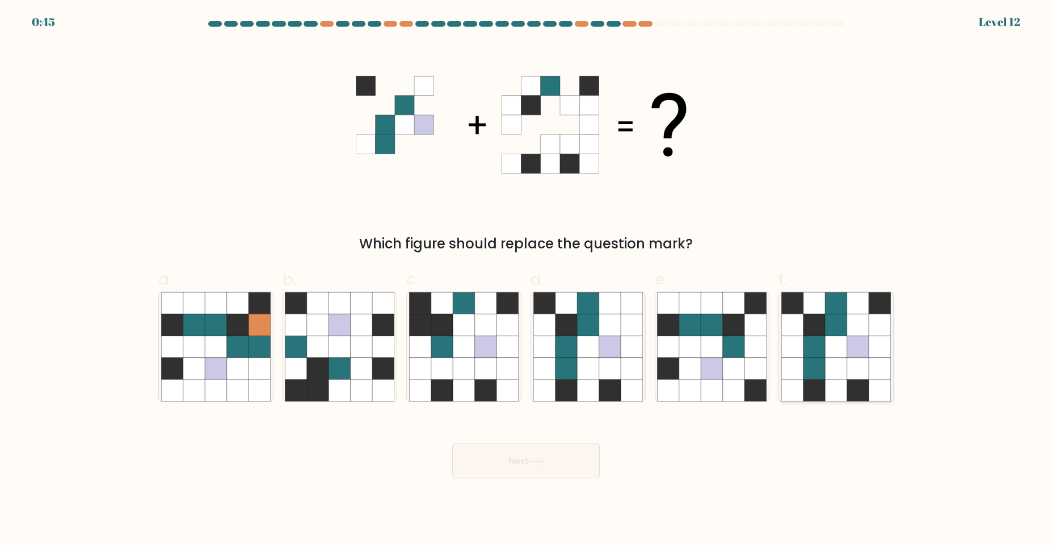
click at [864, 387] on icon at bounding box center [858, 391] width 22 height 22
click at [526, 280] on input "f." at bounding box center [526, 276] width 1 height 7
radio input "true"
click at [528, 473] on button "Next" at bounding box center [525, 461] width 147 height 36
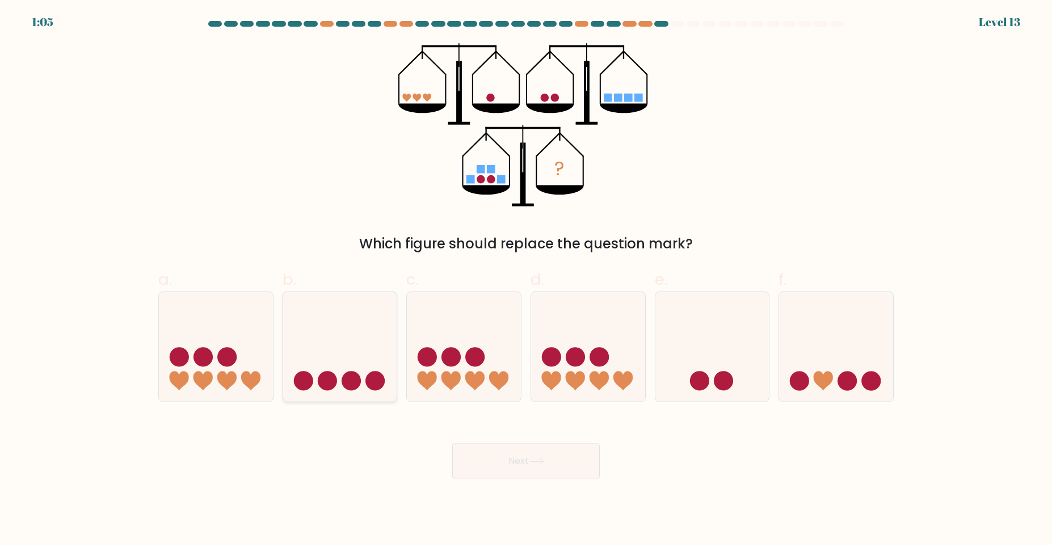
click at [367, 393] on icon at bounding box center [340, 347] width 114 height 94
click at [526, 280] on input "b." at bounding box center [526, 276] width 1 height 7
radio input "true"
click at [530, 474] on button "Next" at bounding box center [525, 461] width 147 height 36
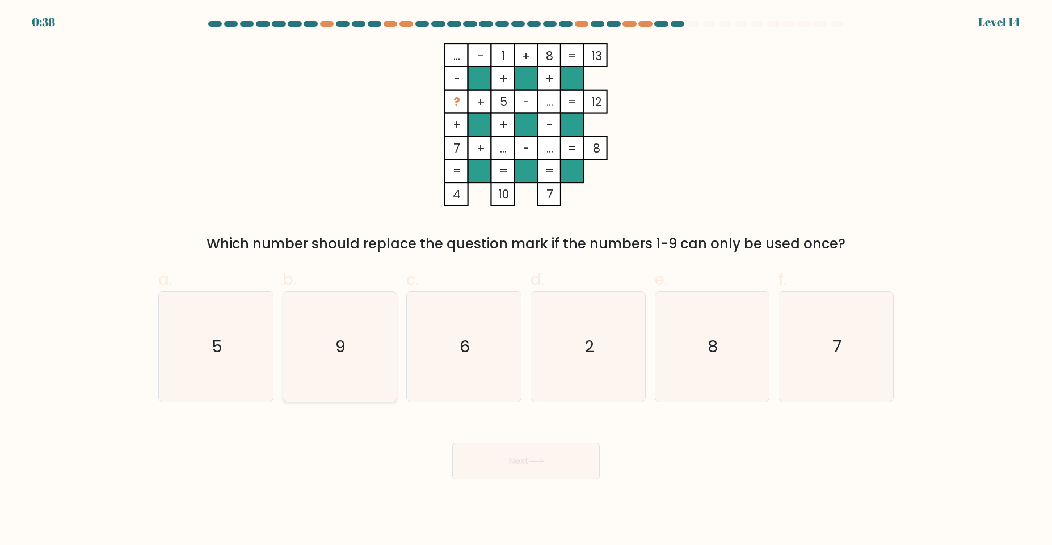
click at [357, 324] on icon "9" at bounding box center [339, 346] width 109 height 109
click at [526, 280] on input "b. 9" at bounding box center [526, 276] width 1 height 7
radio input "true"
click at [500, 456] on button "Next" at bounding box center [525, 461] width 147 height 36
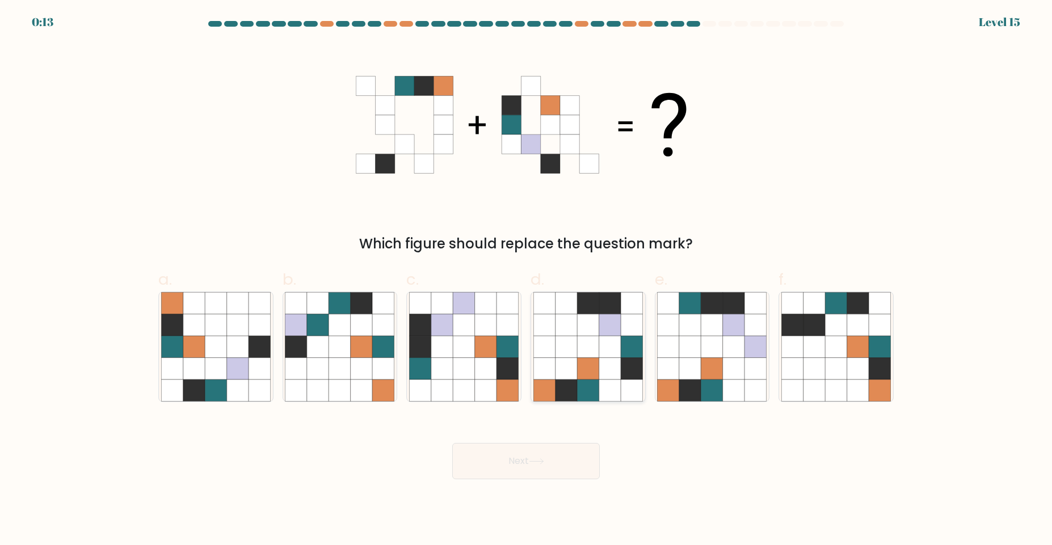
click at [558, 340] on icon at bounding box center [566, 347] width 22 height 22
click at [526, 280] on input "d." at bounding box center [526, 276] width 1 height 7
radio input "true"
click at [697, 340] on icon at bounding box center [690, 347] width 22 height 22
click at [526, 280] on input "e." at bounding box center [526, 276] width 1 height 7
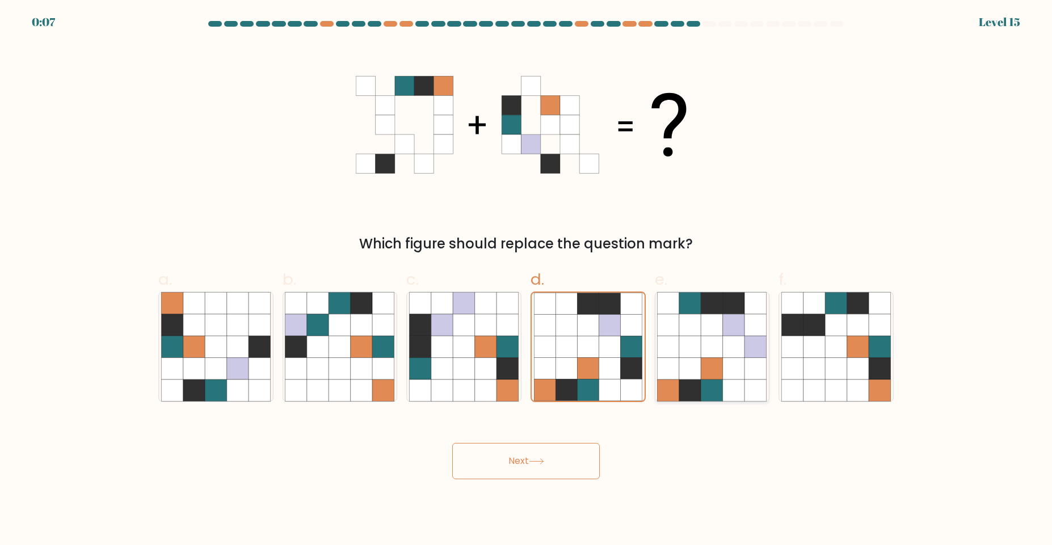
radio input "true"
drag, startPoint x: 599, startPoint y: 342, endPoint x: 575, endPoint y: 362, distance: 31.4
click at [597, 344] on icon at bounding box center [587, 346] width 109 height 109
click at [526, 280] on input "d." at bounding box center [526, 276] width 1 height 7
radio input "true"
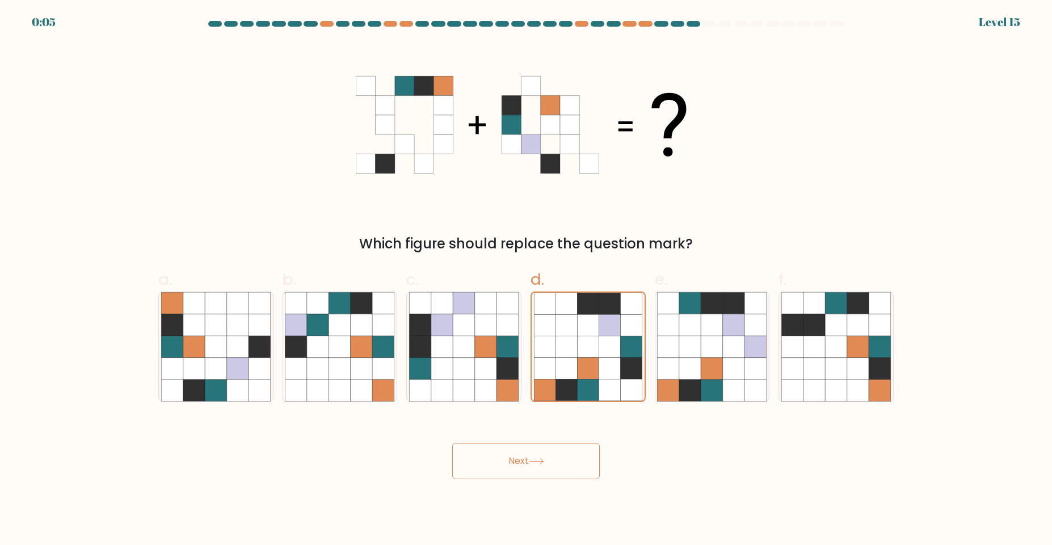
click at [556, 462] on button "Next" at bounding box center [525, 461] width 147 height 36
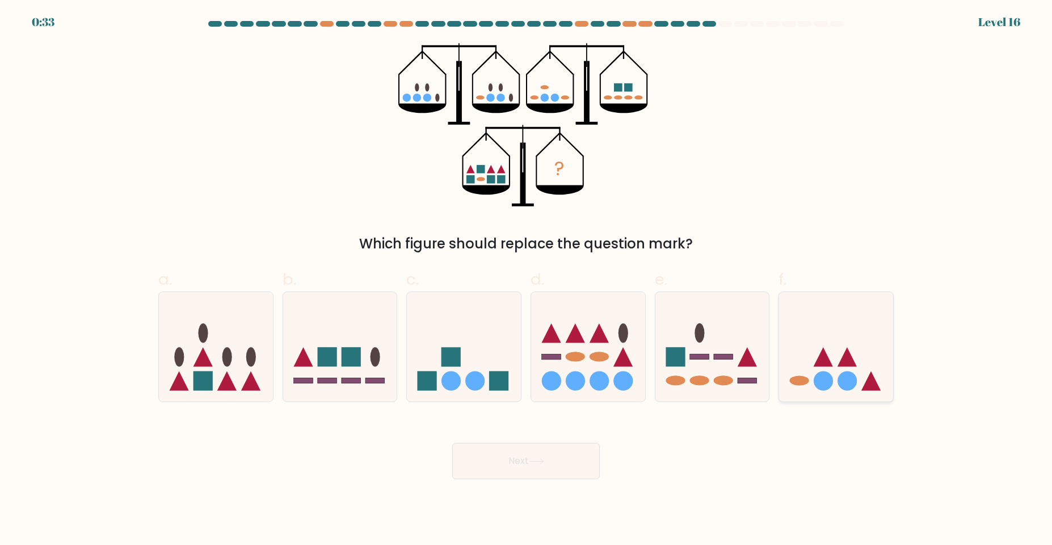
click at [820, 376] on circle at bounding box center [822, 381] width 19 height 19
click at [526, 280] on input "f." at bounding box center [526, 276] width 1 height 7
radio input "true"
click at [546, 449] on button "Next" at bounding box center [525, 461] width 147 height 36
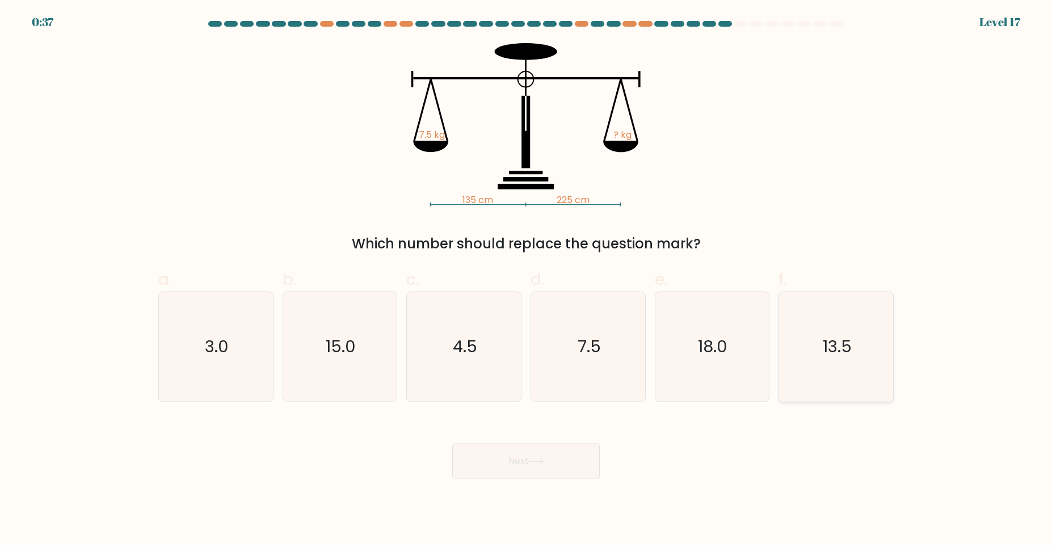
click at [808, 362] on icon "13.5" at bounding box center [835, 346] width 109 height 109
click at [526, 280] on input "f. 13.5" at bounding box center [526, 276] width 1 height 7
radio input "true"
click at [479, 465] on button "Next" at bounding box center [525, 461] width 147 height 36
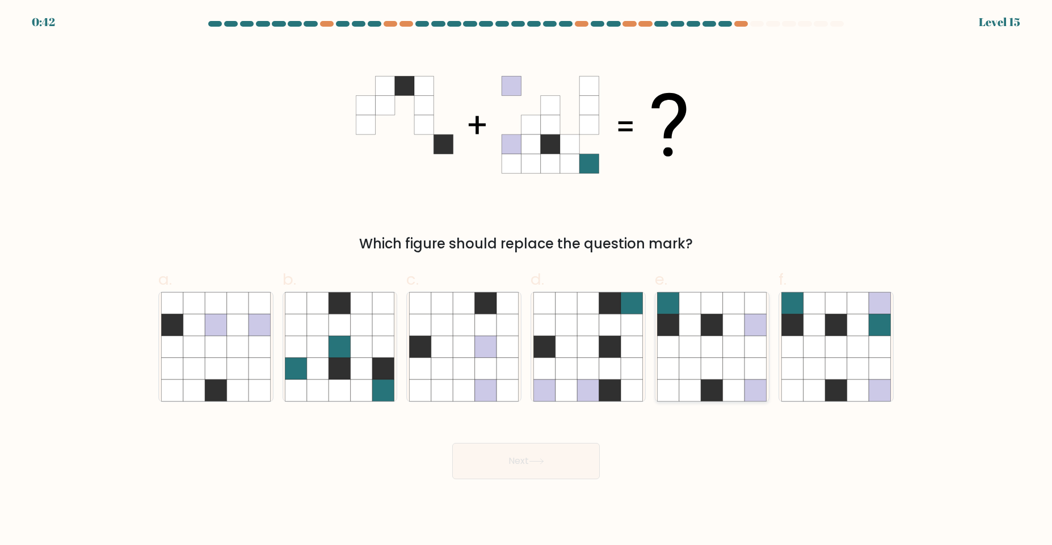
click at [710, 358] on icon at bounding box center [712, 368] width 22 height 22
click at [526, 280] on input "e." at bounding box center [526, 276] width 1 height 7
radio input "true"
click at [547, 462] on button "Next" at bounding box center [525, 461] width 147 height 36
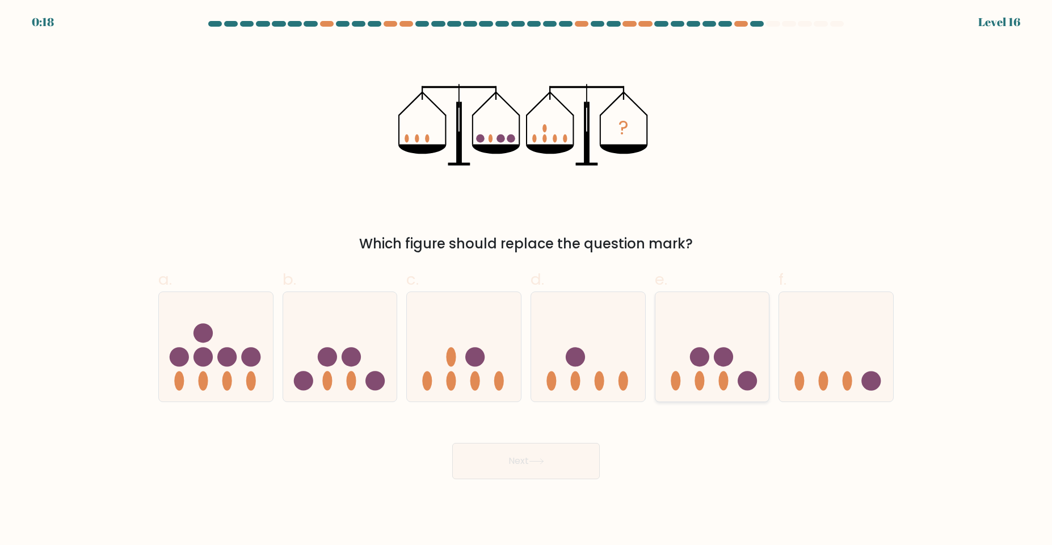
click at [701, 378] on ellipse at bounding box center [699, 381] width 10 height 19
click at [526, 280] on input "e." at bounding box center [526, 276] width 1 height 7
radio input "true"
click at [492, 470] on button "Next" at bounding box center [525, 461] width 147 height 36
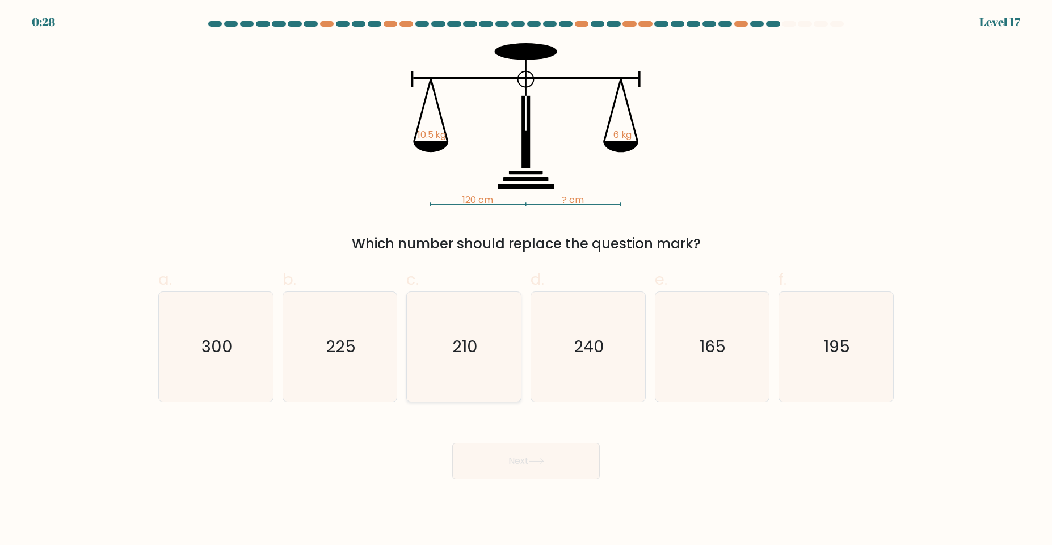
click at [460, 344] on text "210" at bounding box center [465, 346] width 26 height 23
click at [526, 280] on input "c. 210" at bounding box center [526, 276] width 1 height 7
radio input "true"
click at [504, 453] on button "Next" at bounding box center [525, 461] width 147 height 36
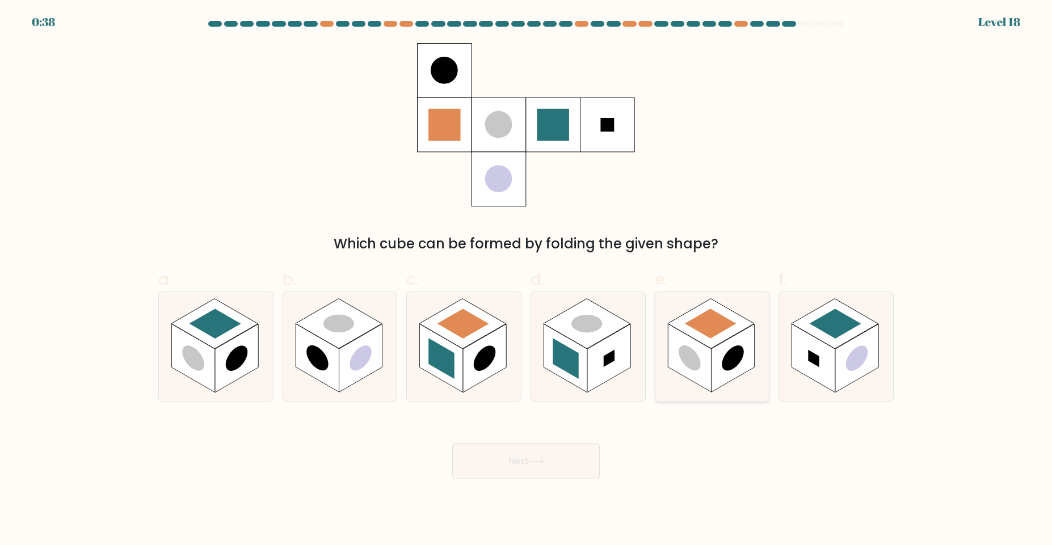
click at [659, 348] on icon at bounding box center [712, 346] width 114 height 109
click at [526, 280] on input "e." at bounding box center [526, 276] width 1 height 7
radio input "true"
click at [529, 469] on button "Next" at bounding box center [525, 461] width 147 height 36
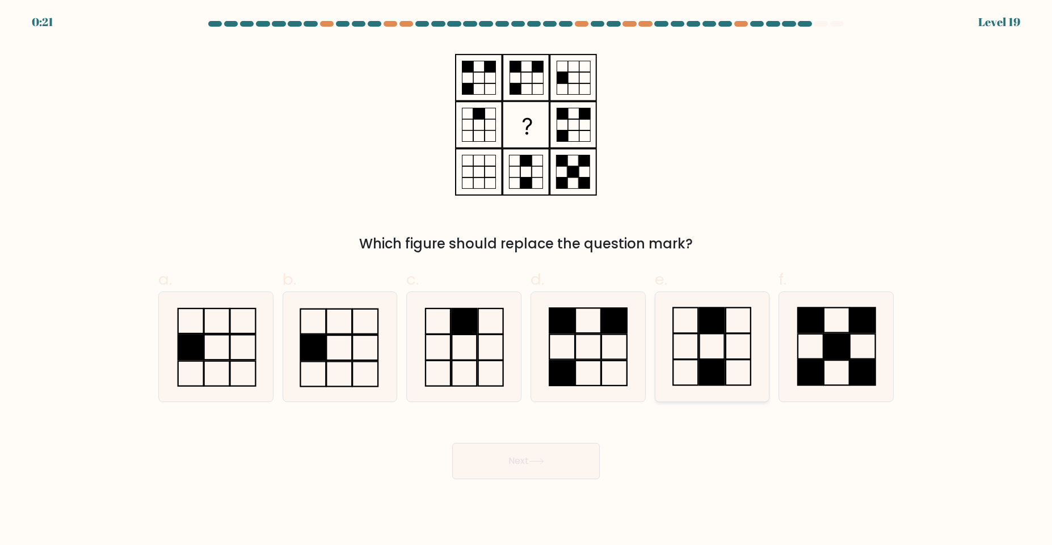
click at [726, 330] on icon at bounding box center [711, 346] width 109 height 109
click at [526, 280] on input "e." at bounding box center [526, 276] width 1 height 7
radio input "true"
click at [568, 376] on rect at bounding box center [562, 372] width 26 height 25
click at [526, 280] on input "d." at bounding box center [526, 276] width 1 height 7
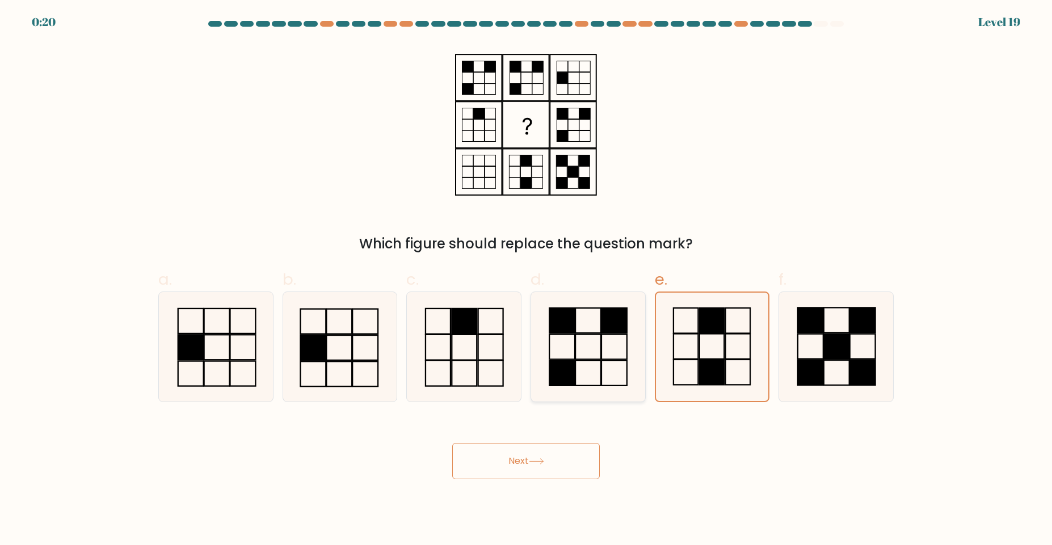
radio input "true"
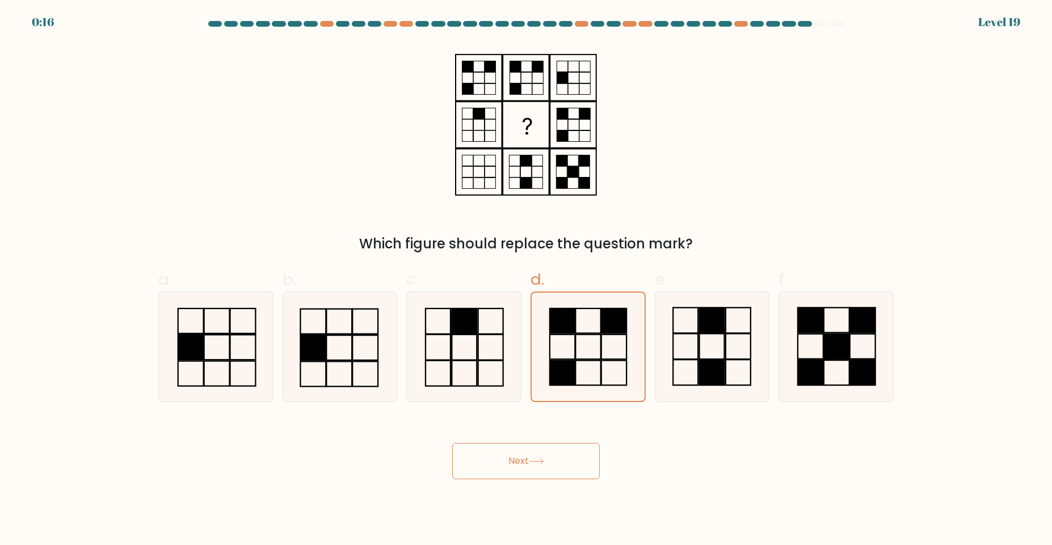
click at [776, 345] on div "f." at bounding box center [836, 335] width 124 height 134
click at [711, 360] on rect at bounding box center [711, 373] width 25 height 26
click at [526, 280] on input "e." at bounding box center [526, 276] width 1 height 7
radio input "true"
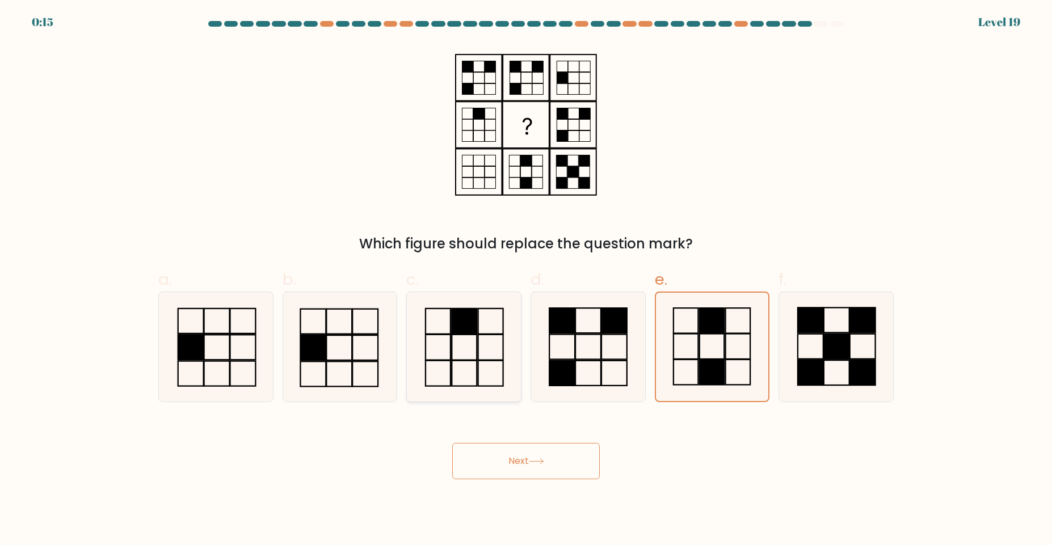
click at [475, 381] on icon at bounding box center [463, 346] width 109 height 109
click at [526, 280] on input "c." at bounding box center [526, 276] width 1 height 7
radio input "true"
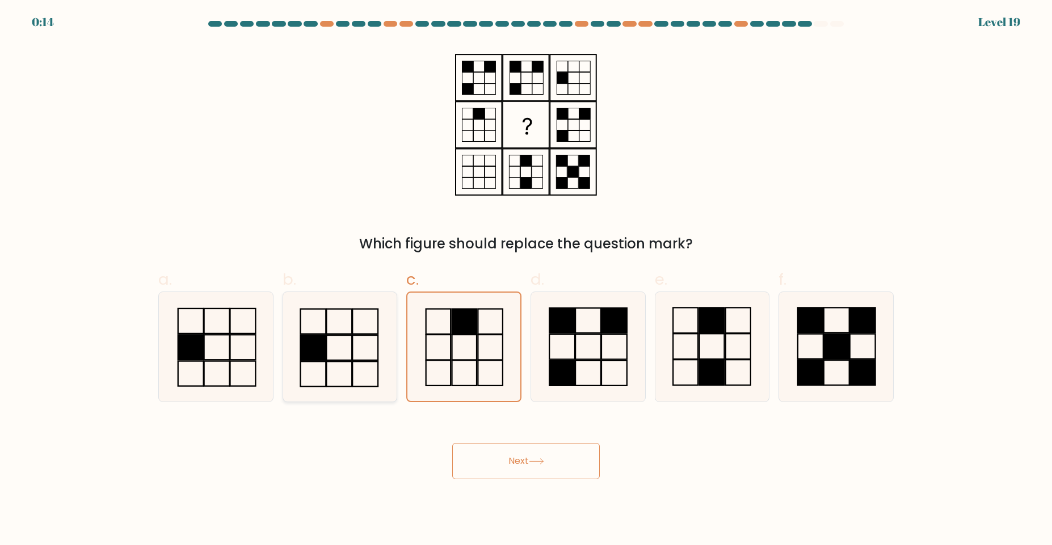
click at [317, 386] on rect at bounding box center [314, 373] width 26 height 25
click at [526, 280] on input "b." at bounding box center [526, 276] width 1 height 7
radio input "true"
click at [586, 473] on button "Next" at bounding box center [525, 461] width 147 height 36
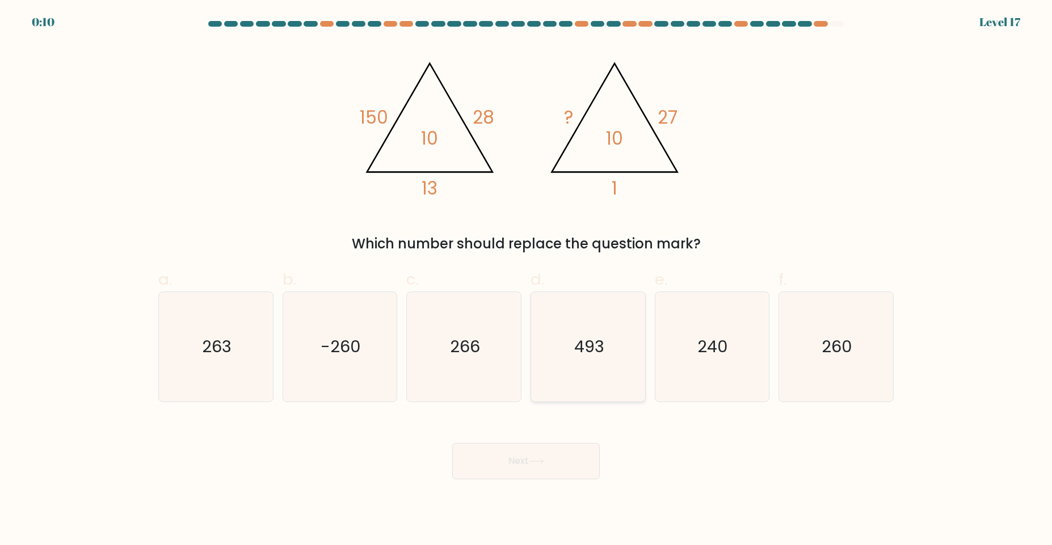
click at [642, 345] on icon "493" at bounding box center [587, 346] width 109 height 109
click at [526, 280] on input "d. 493" at bounding box center [526, 276] width 1 height 7
radio input "true"
click at [674, 349] on icon "240" at bounding box center [711, 346] width 109 height 109
click at [526, 280] on input "e. 240" at bounding box center [526, 276] width 1 height 7
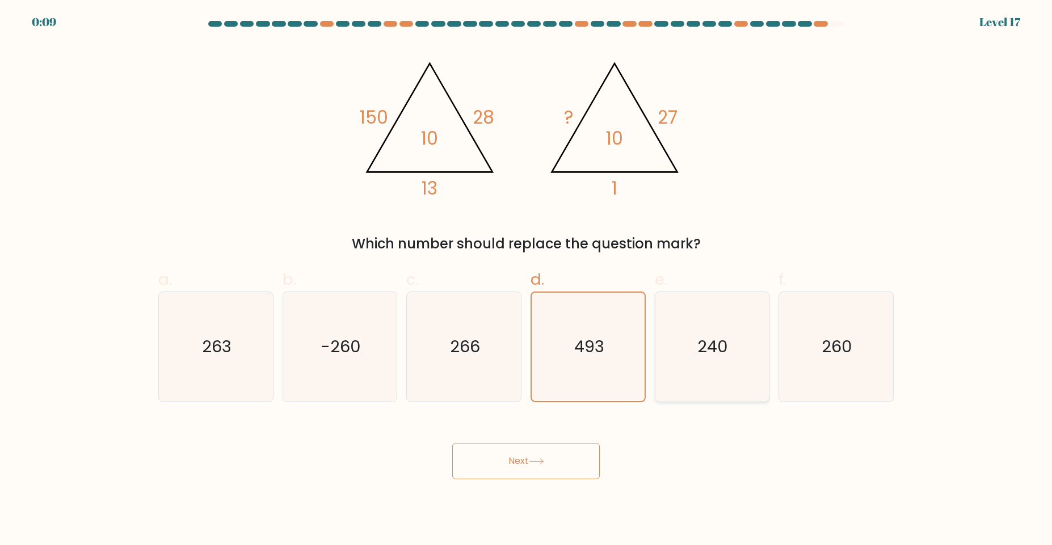
radio input "true"
click at [524, 432] on div "Next" at bounding box center [525, 448] width 749 height 64
click at [546, 467] on button "Next" at bounding box center [525, 461] width 147 height 36
click at [537, 453] on button "Next" at bounding box center [525, 461] width 147 height 36
click at [527, 467] on button "Next" at bounding box center [525, 461] width 147 height 36
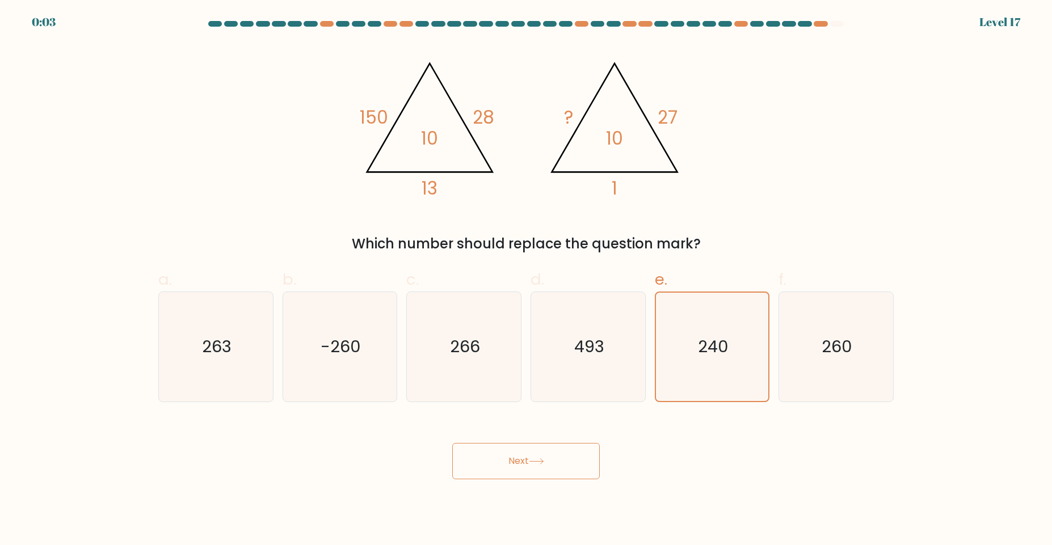
click at [481, 452] on button "Next" at bounding box center [525, 461] width 147 height 36
click at [486, 451] on button "Next" at bounding box center [525, 461] width 147 height 36
click at [486, 380] on icon "266" at bounding box center [463, 346] width 109 height 109
click at [526, 280] on input "c. 266" at bounding box center [526, 276] width 1 height 7
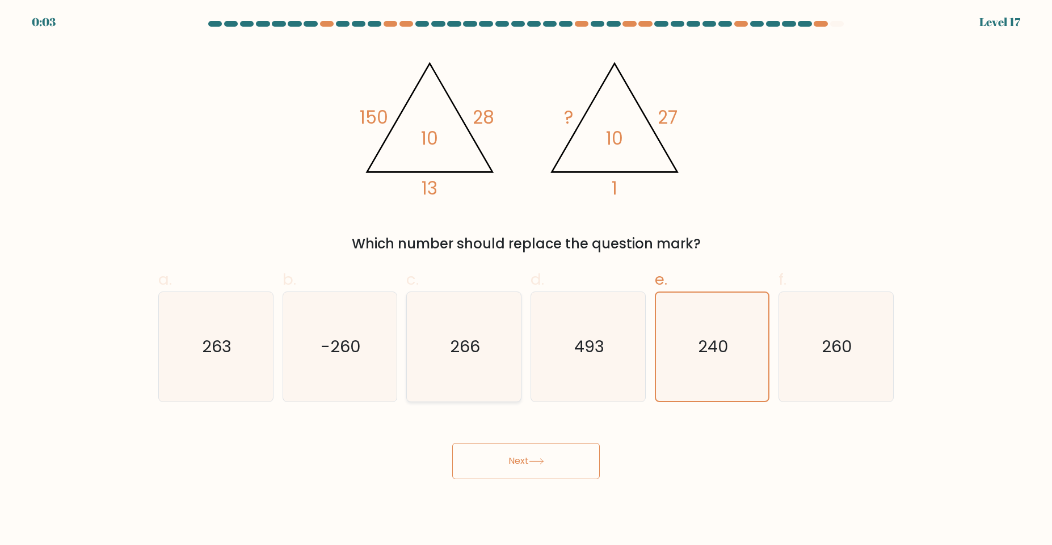
radio input "true"
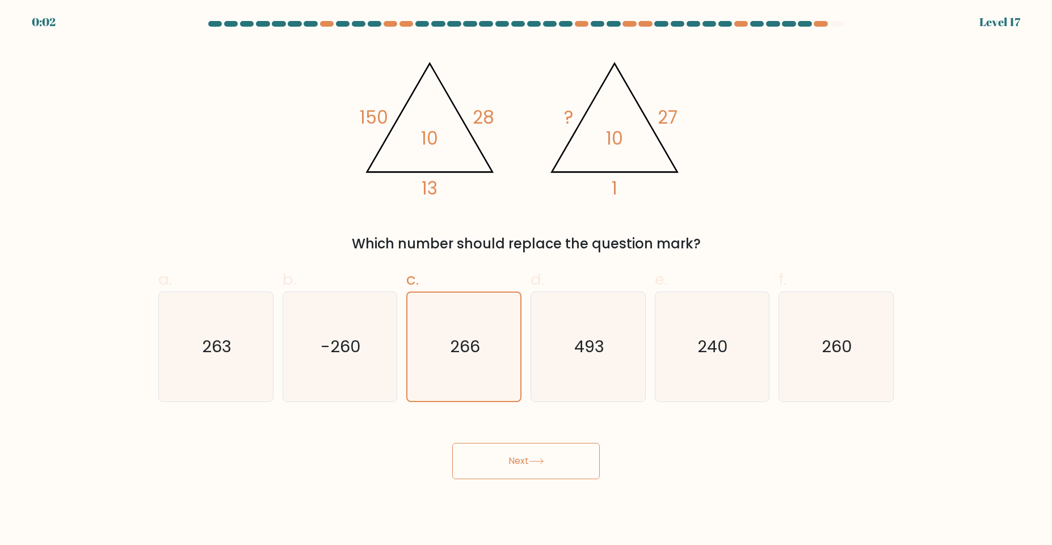
click at [516, 459] on button "Next" at bounding box center [525, 461] width 147 height 36
click at [575, 355] on text "493" at bounding box center [589, 346] width 30 height 23
click at [526, 280] on input "d. 493" at bounding box center [526, 276] width 1 height 7
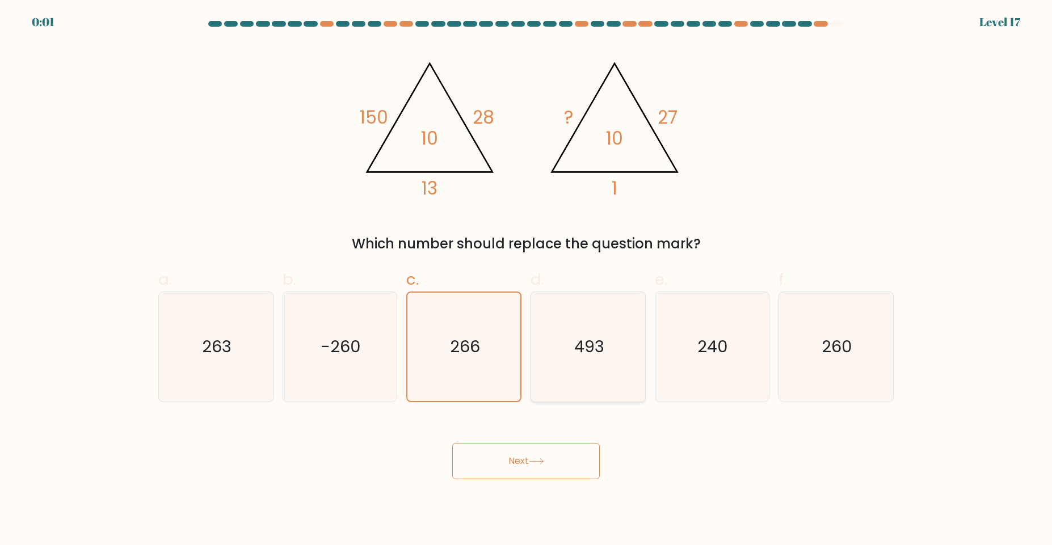
radio input "true"
click at [518, 470] on button "Next" at bounding box center [525, 461] width 147 height 36
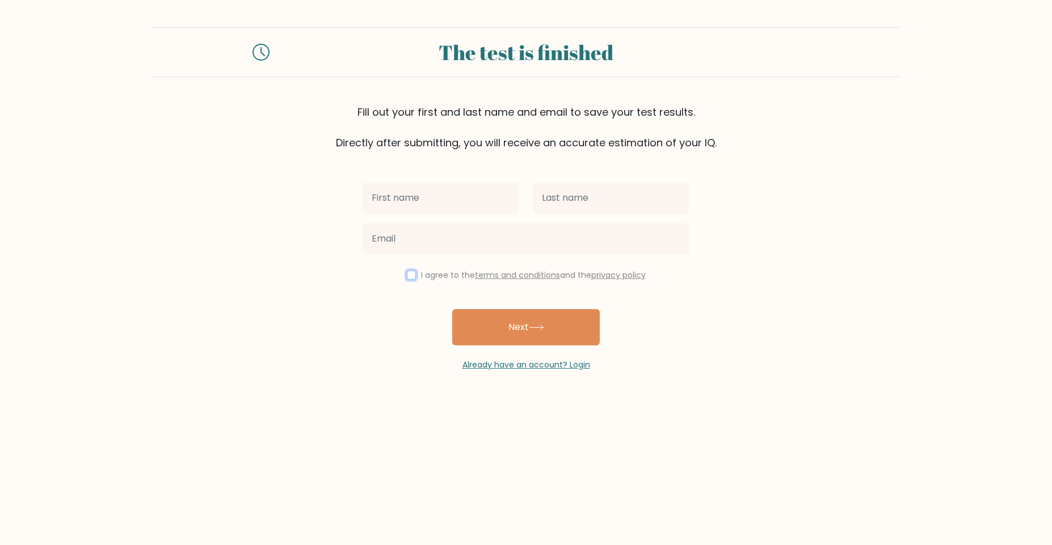
click at [410, 278] on input "checkbox" at bounding box center [411, 275] width 9 height 9
checkbox input "true"
click at [407, 204] on input "text" at bounding box center [440, 198] width 157 height 32
type input "о"
type input "[PERSON_NAME]"
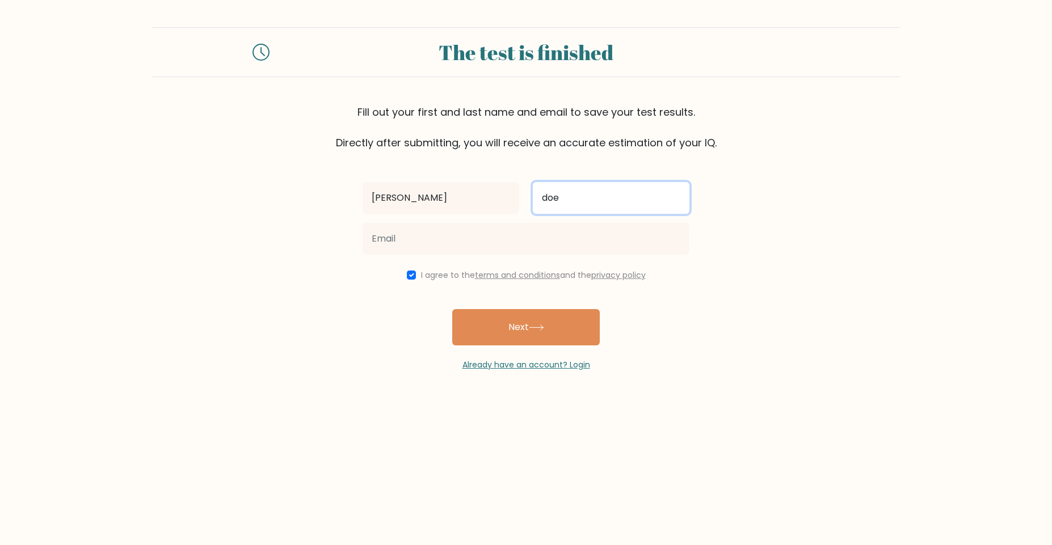
type input "doe"
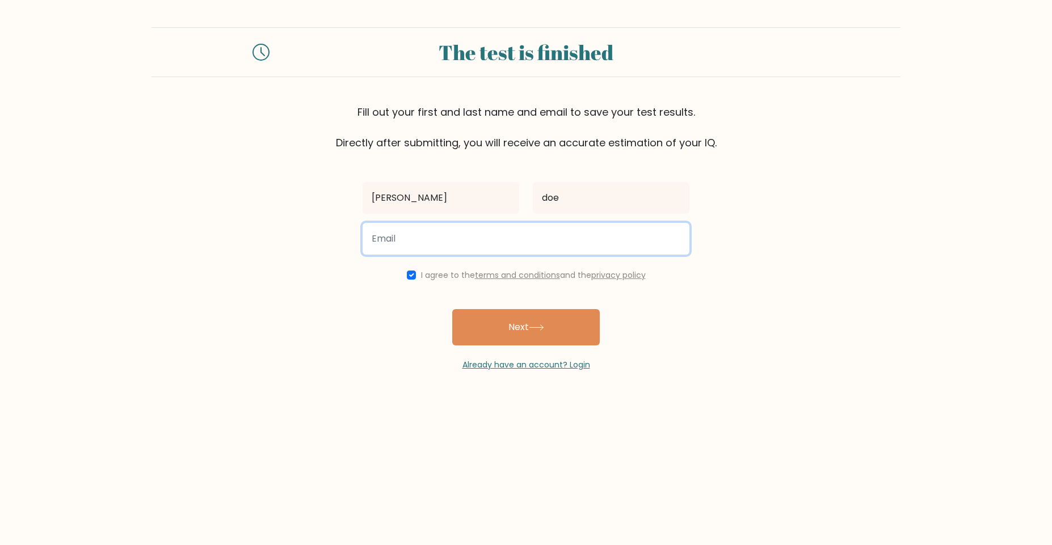
type input "s"
paste input "crimsongeorgia@powerscrews.com"
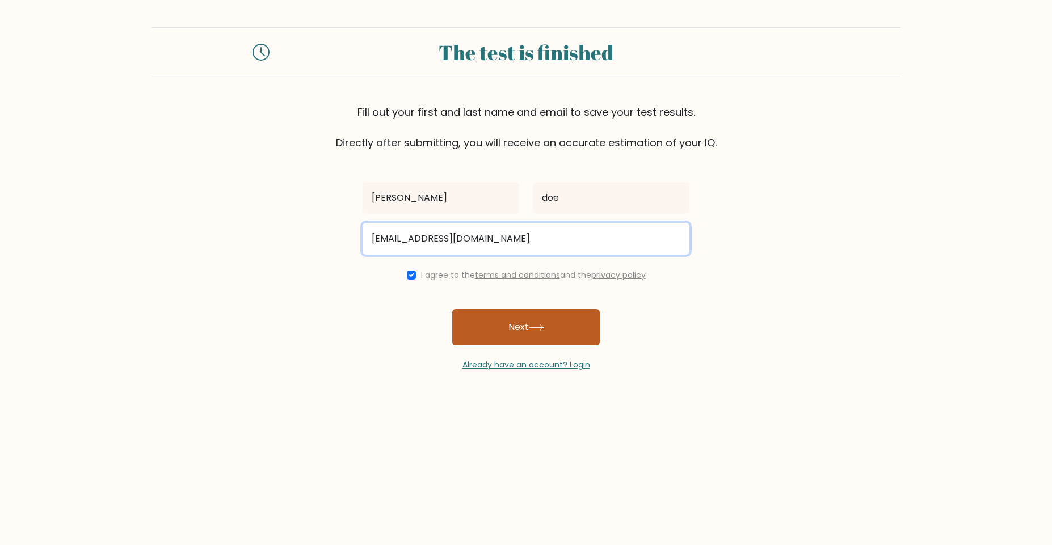
type input "crimsongeorgia@powerscrews.com"
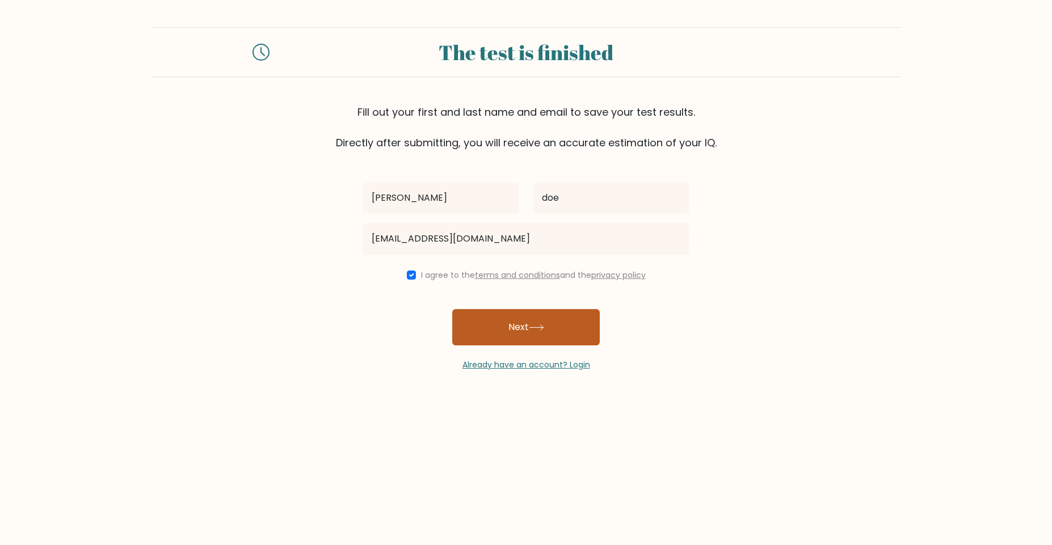
click at [491, 326] on button "Next" at bounding box center [525, 327] width 147 height 36
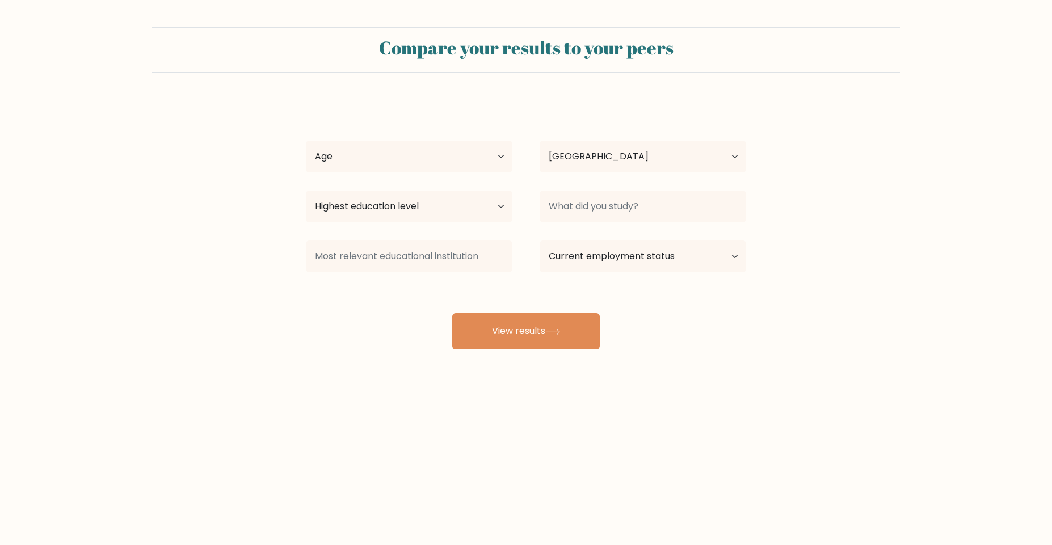
select select "RU"
select select "18_24"
click at [306, 141] on select "Age Under 18 years old 18-24 years old 25-34 years old 35-44 years old 45-54 ye…" at bounding box center [409, 157] width 206 height 32
select select "bachelors_degree"
click at [306, 191] on select "Highest education level No schooling Primary Lower Secondary Upper Secondary Oc…" at bounding box center [409, 207] width 206 height 32
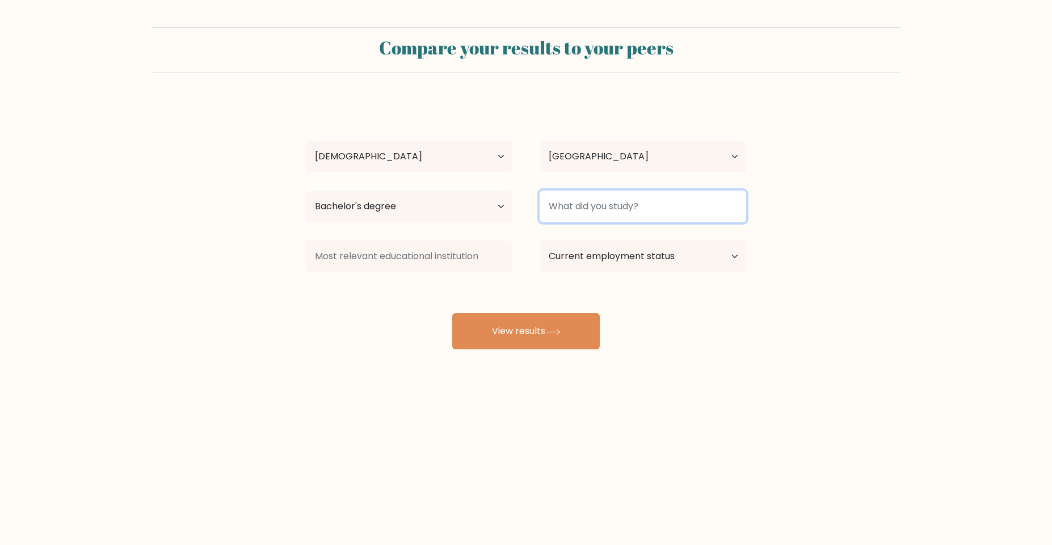
click at [580, 216] on input at bounding box center [642, 207] width 206 height 32
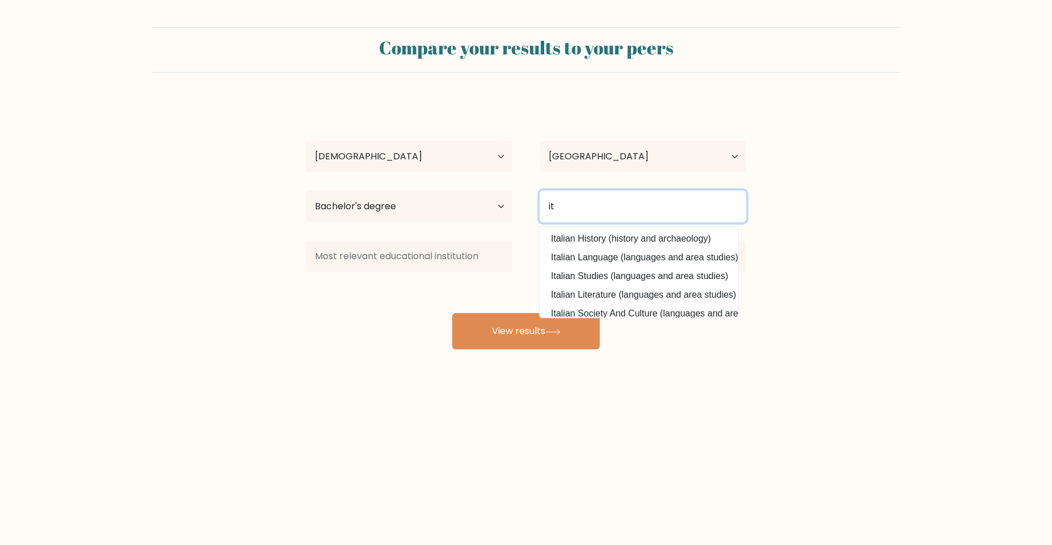
type input "it"
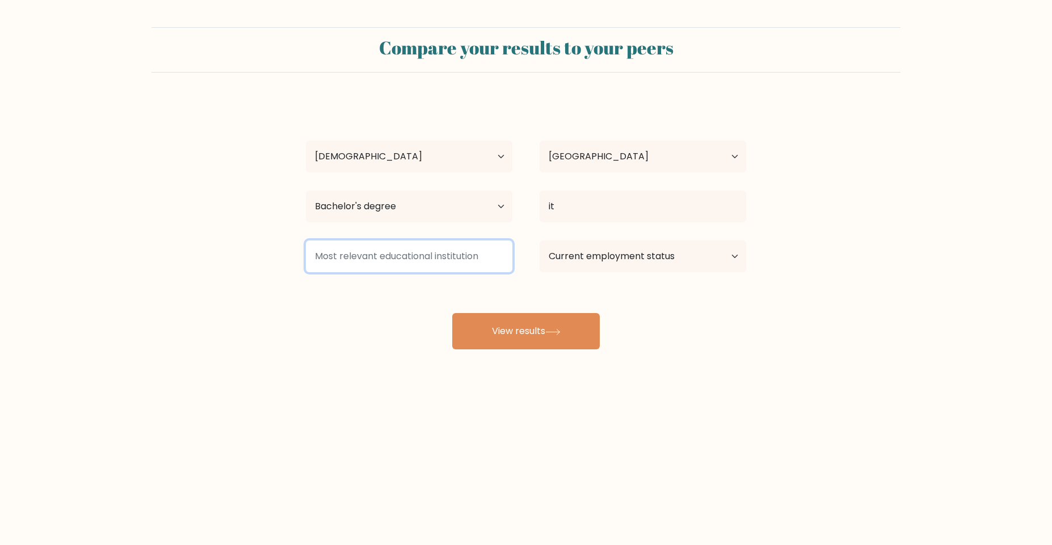
click at [480, 244] on input at bounding box center [409, 257] width 206 height 32
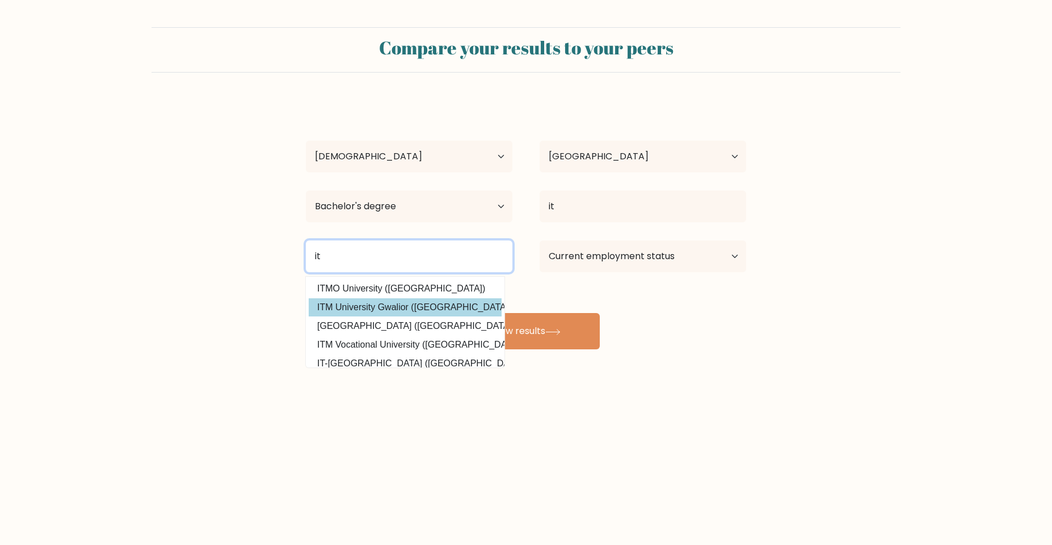
type input "it"
click at [410, 305] on div "john doe Age Under 18 years old 18-24 years old 25-34 years old 35-44 years old…" at bounding box center [526, 225] width 454 height 250
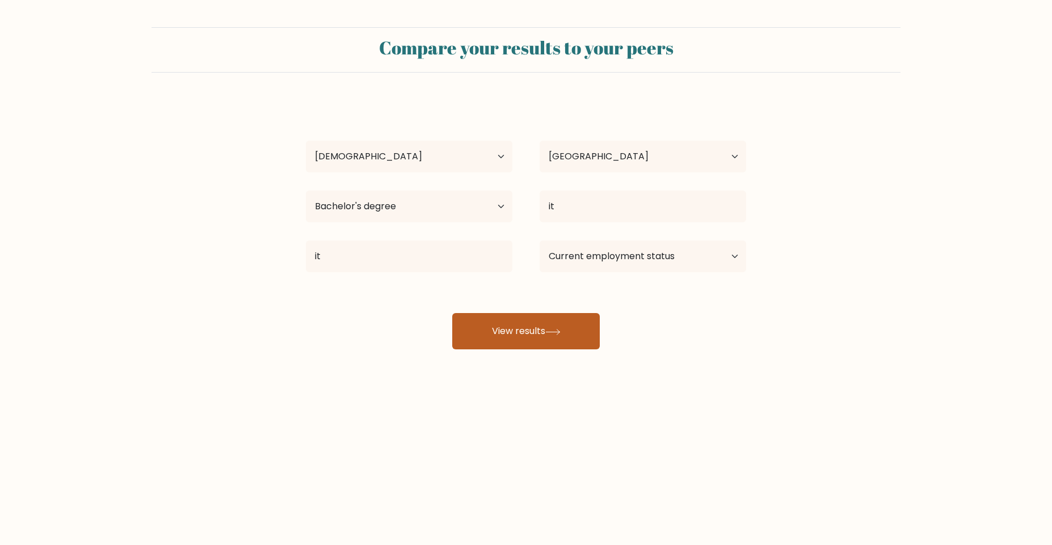
click at [507, 323] on button "View results" at bounding box center [525, 331] width 147 height 36
select select "student"
click at [539, 241] on select "Current employment status Employed Student Retired Other / prefer not to answer" at bounding box center [642, 257] width 206 height 32
click at [545, 315] on button "View results" at bounding box center [525, 331] width 147 height 36
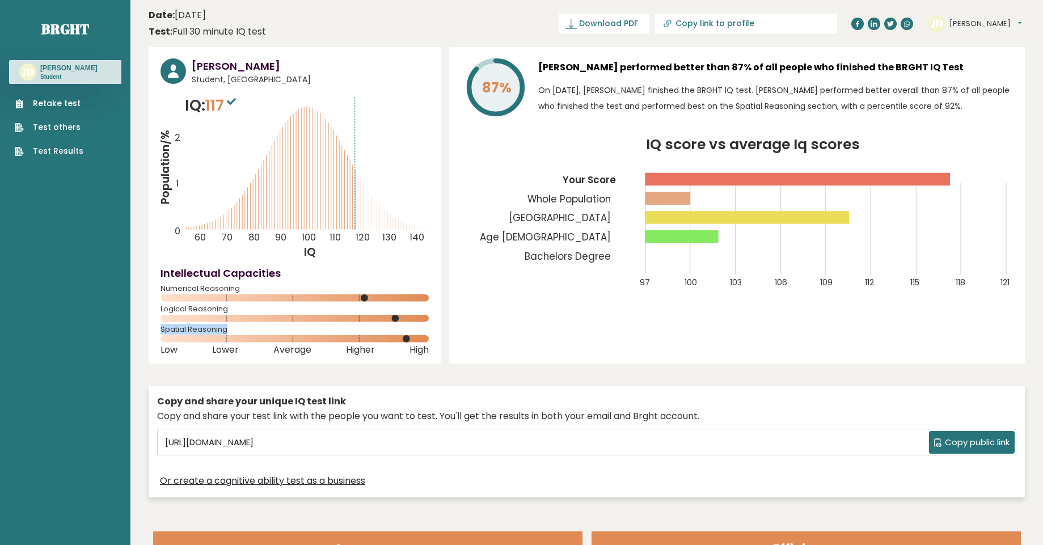
drag, startPoint x: 154, startPoint y: 328, endPoint x: 227, endPoint y: 329, distance: 72.6
click at [227, 329] on div "[PERSON_NAME] Student, [GEOGRAPHIC_DATA] IQ: 117 Population/% IQ 0 1 2 60 70 80…" at bounding box center [295, 205] width 292 height 317
copy span "Spatial Reasoning"
